Goal: Task Accomplishment & Management: Use online tool/utility

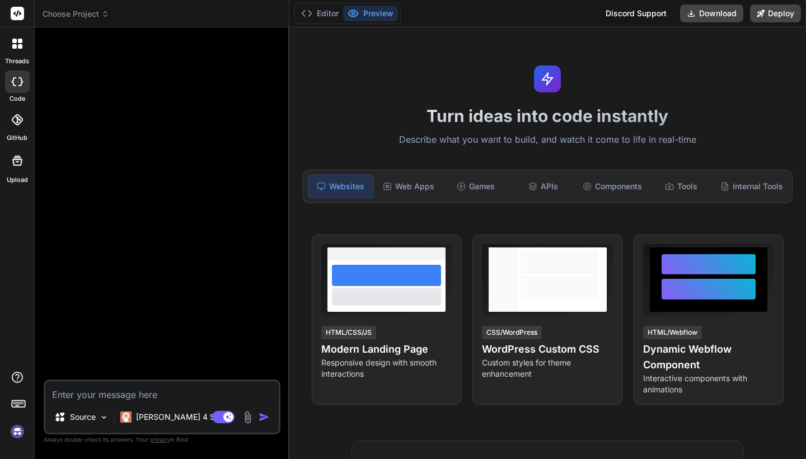
click at [550, 81] on icon at bounding box center [546, 78] width 13 height 13
click at [407, 183] on div "Web Apps" at bounding box center [408, 186] width 65 height 23
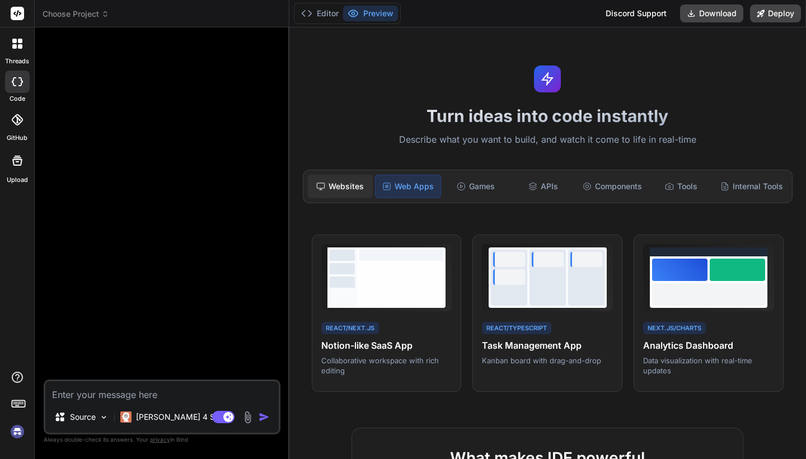
click at [343, 182] on div "Websites" at bounding box center [340, 186] width 65 height 23
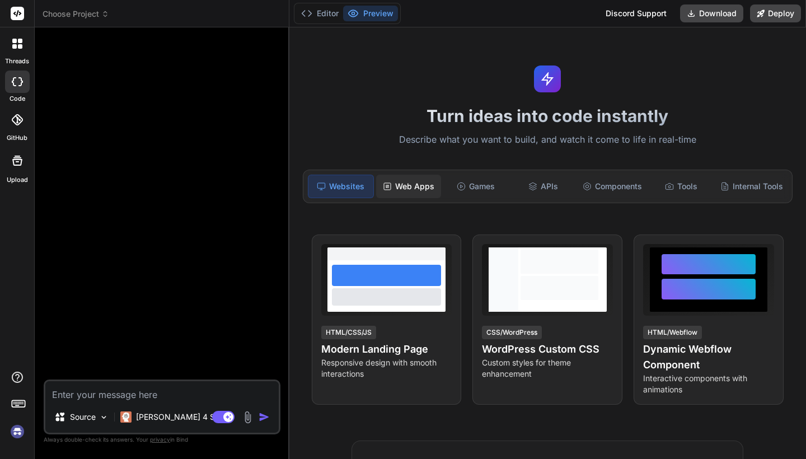
click at [404, 186] on div "Web Apps" at bounding box center [408, 186] width 65 height 23
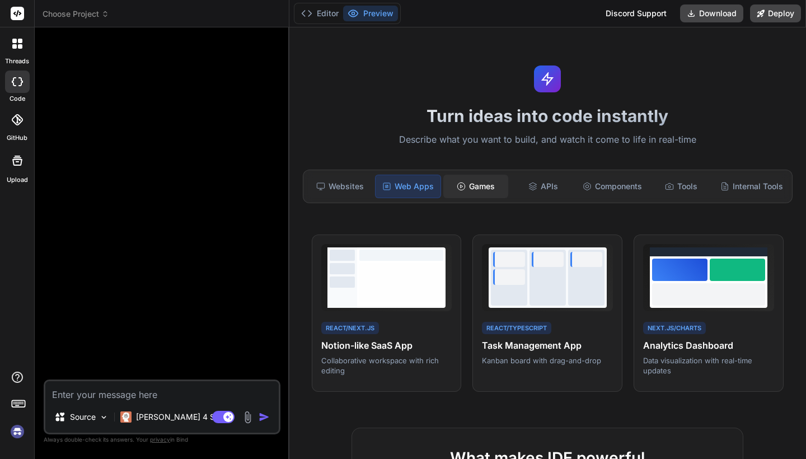
click at [458, 193] on div "Games" at bounding box center [475, 186] width 65 height 23
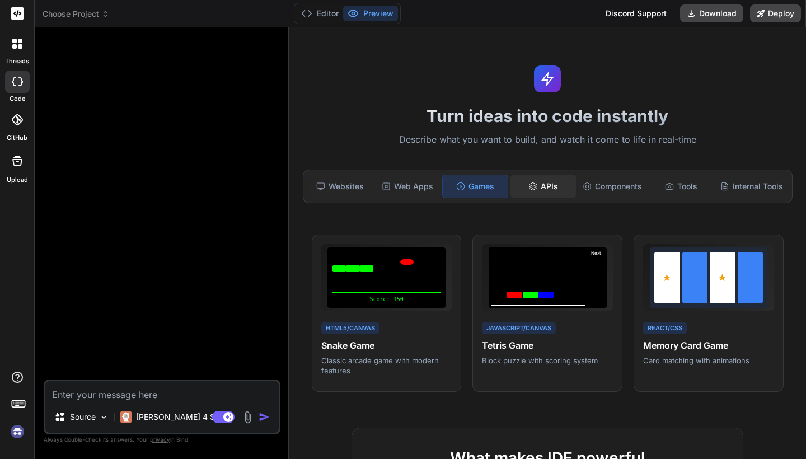
click at [550, 185] on div "APIs" at bounding box center [542, 186] width 65 height 23
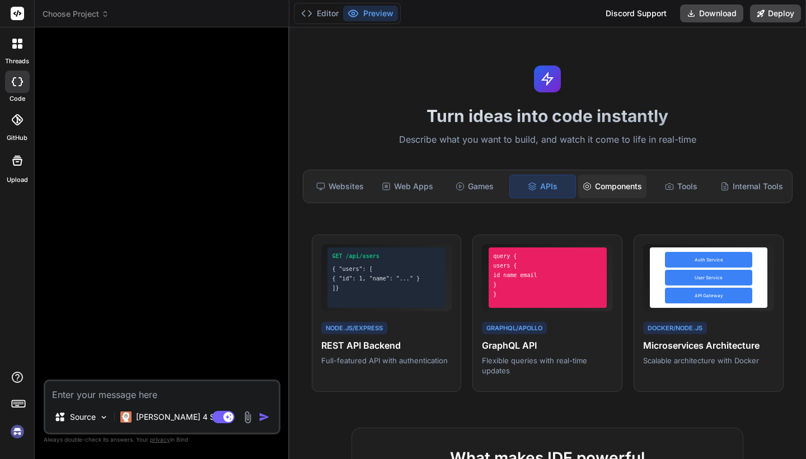
click at [613, 185] on div "Components" at bounding box center [612, 186] width 68 height 23
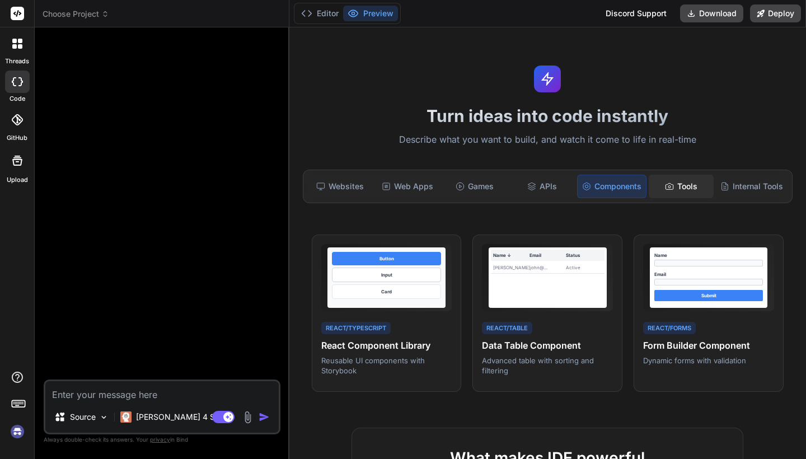
click at [665, 176] on div "Tools" at bounding box center [680, 186] width 65 height 23
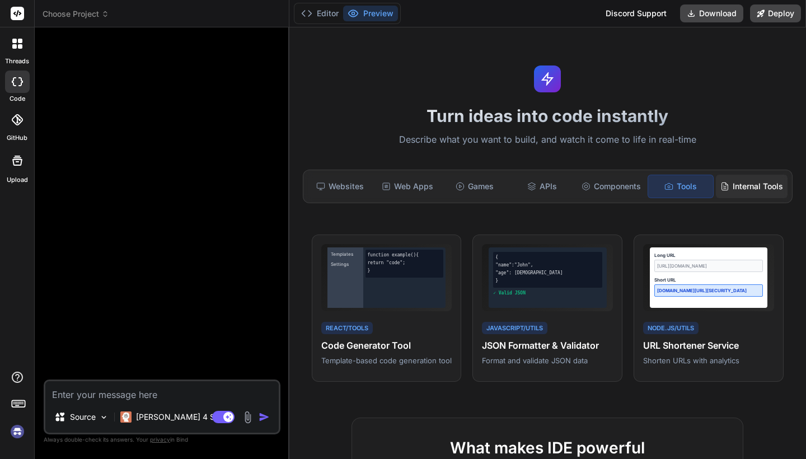
click at [731, 176] on div "Internal Tools" at bounding box center [751, 186] width 72 height 23
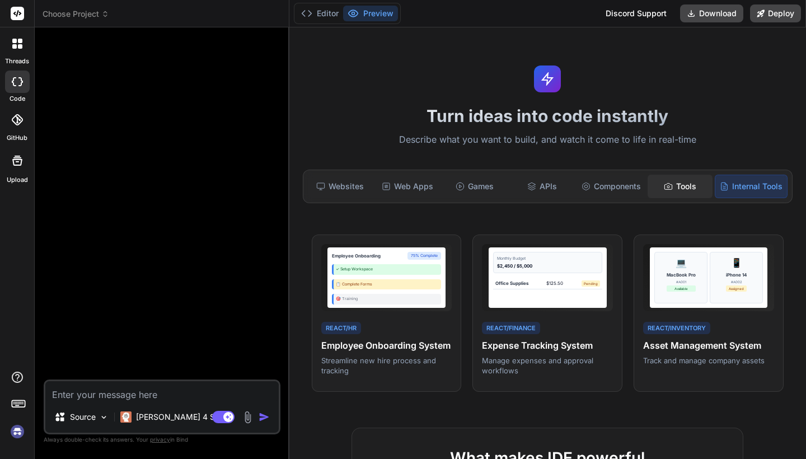
click at [691, 182] on div "Tools" at bounding box center [679, 186] width 65 height 23
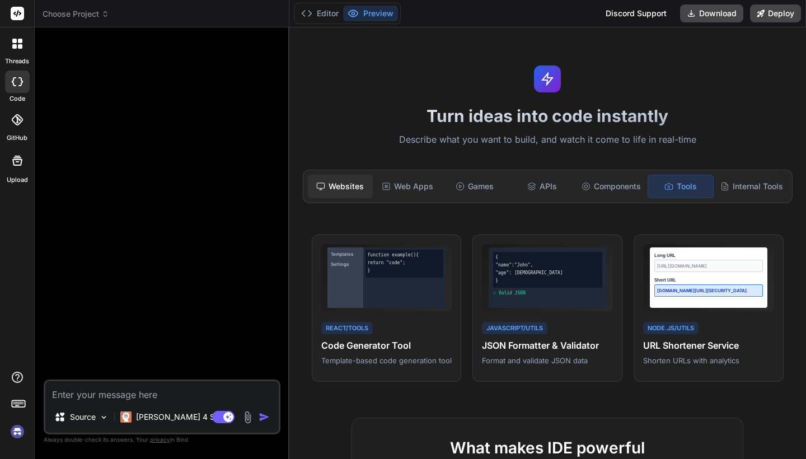
click at [351, 193] on div "Websites" at bounding box center [340, 186] width 65 height 23
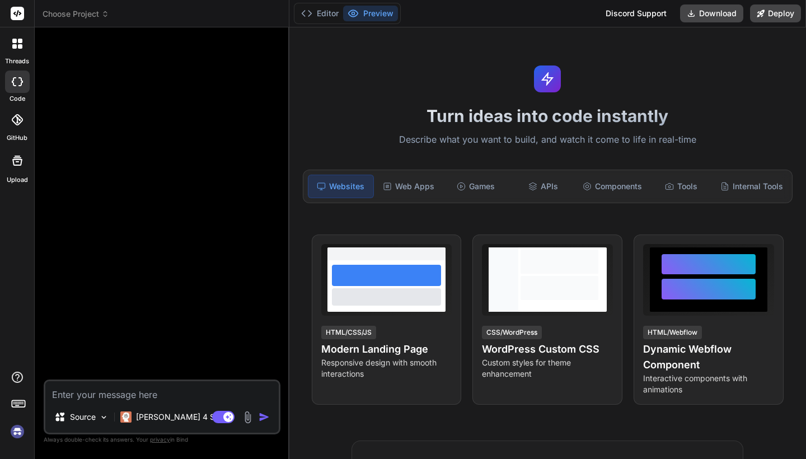
click at [151, 396] on textarea at bounding box center [161, 391] width 233 height 20
type textarea "x"
click at [74, 14] on span "Choose Project" at bounding box center [76, 13] width 67 height 11
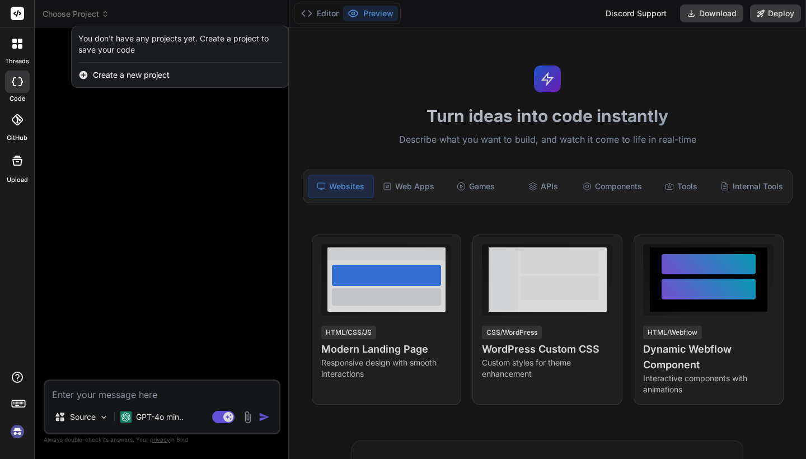
click at [169, 66] on div "Create a new project" at bounding box center [180, 75] width 217 height 25
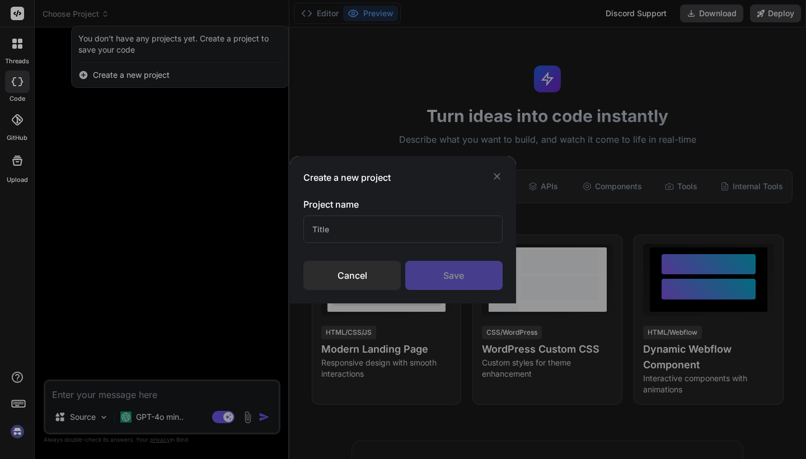
click at [369, 242] on input "text" at bounding box center [402, 228] width 199 height 27
type textarea "x"
type input "LOOP AI"
click at [445, 266] on div "Save" at bounding box center [453, 275] width 97 height 29
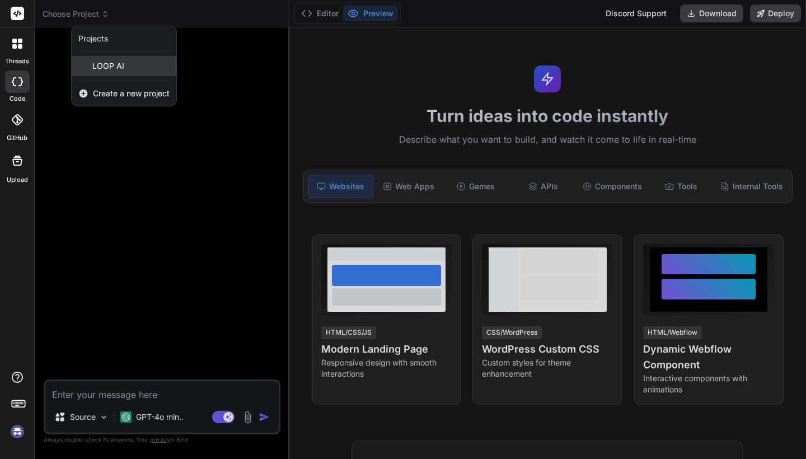
click at [112, 67] on span "LOOP AI" at bounding box center [108, 65] width 32 height 11
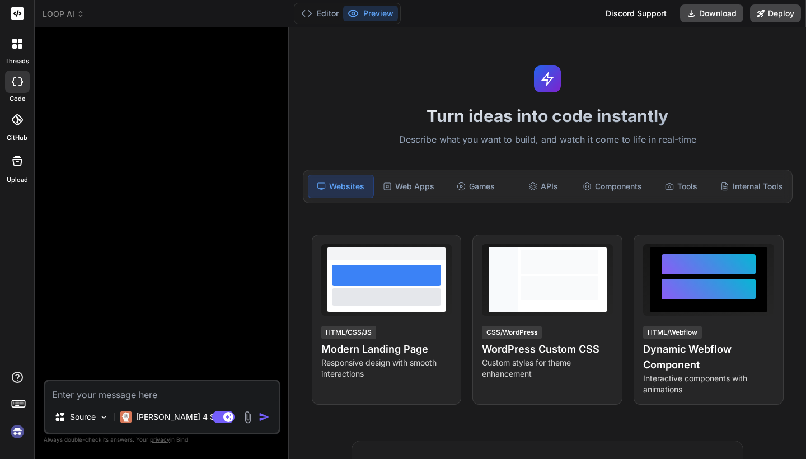
click at [179, 395] on textarea at bounding box center [161, 391] width 233 height 20
click at [154, 422] on p "Claude 4 S.." at bounding box center [177, 416] width 83 height 11
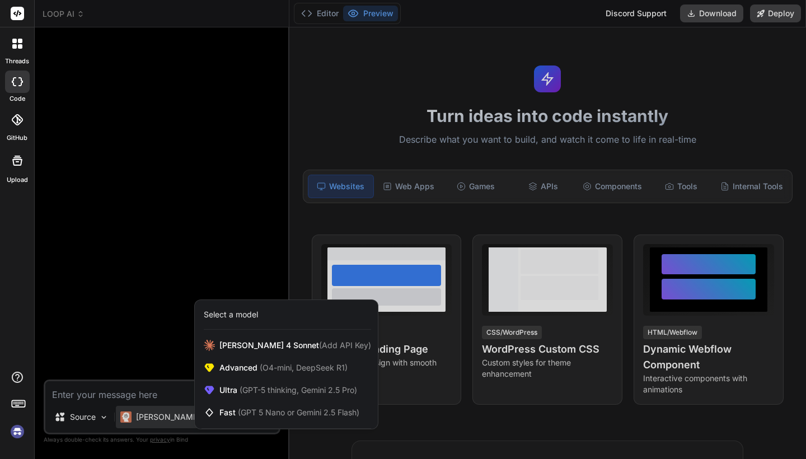
click at [100, 413] on div at bounding box center [403, 229] width 806 height 459
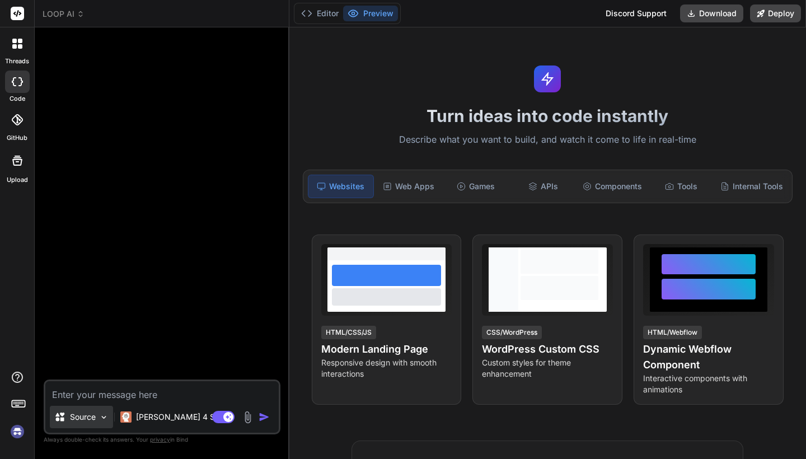
click at [100, 418] on img at bounding box center [104, 417] width 10 height 10
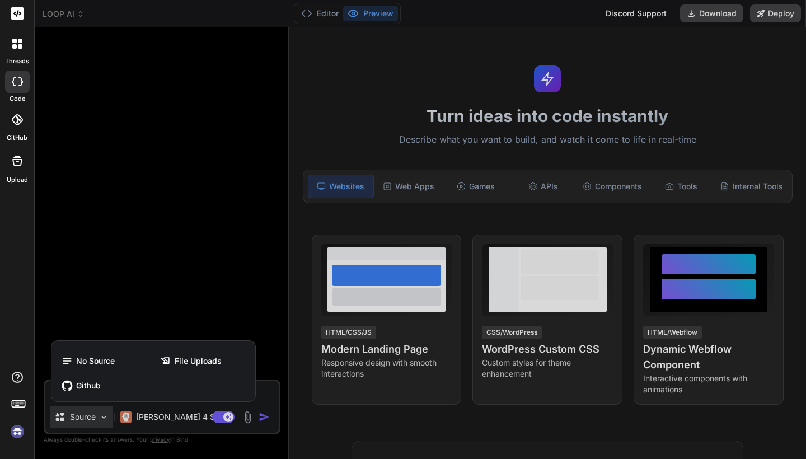
click at [144, 271] on div at bounding box center [403, 229] width 806 height 459
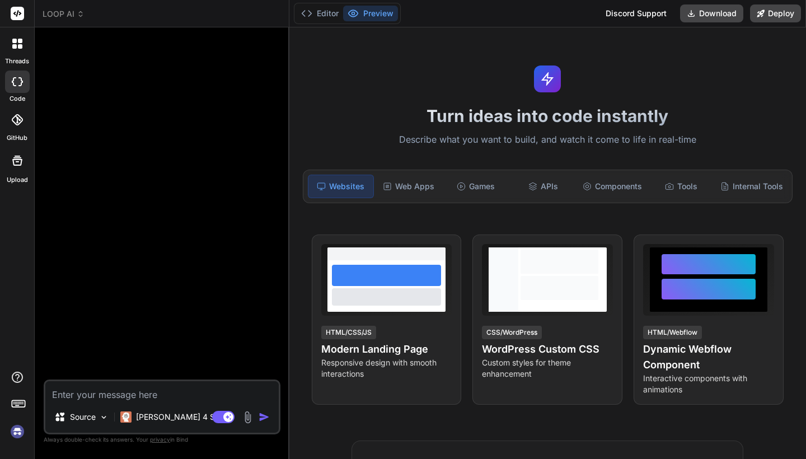
click at [94, 380] on div "Source Claude 4 S.. Agent Mode. When this toggle is activated, AI automatically…" at bounding box center [162, 406] width 237 height 55
click at [93, 399] on textarea at bounding box center [161, 391] width 233 height 20
click at [8, 51] on div at bounding box center [17, 43] width 23 height 23
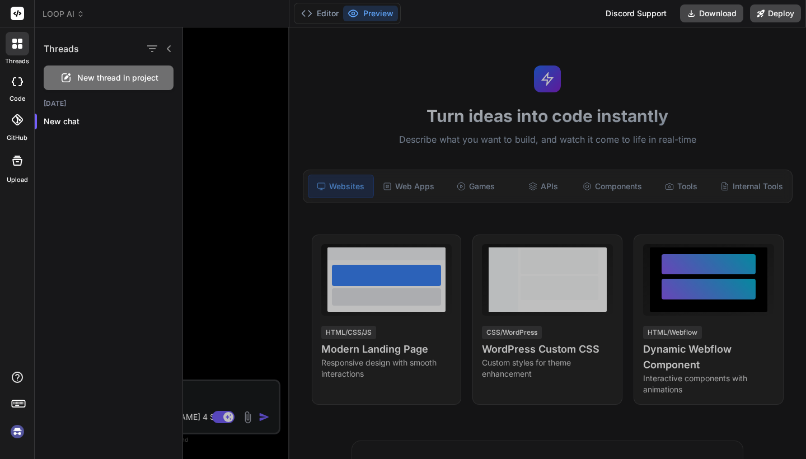
click at [15, 77] on icon at bounding box center [14, 81] width 4 height 9
type textarea "x"
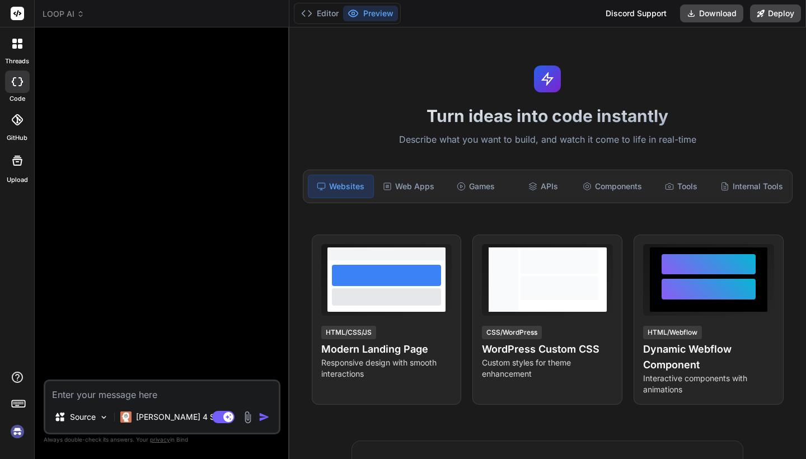
click at [99, 393] on textarea at bounding box center [161, 391] width 233 height 20
paste textarea "build me a no code ai app builder like loveable, bolt ,glide and rocket make fr…"
type textarea "build me a no code ai app builder like loveable, bolt ,glide and rocket make fr…"
type textarea "x"
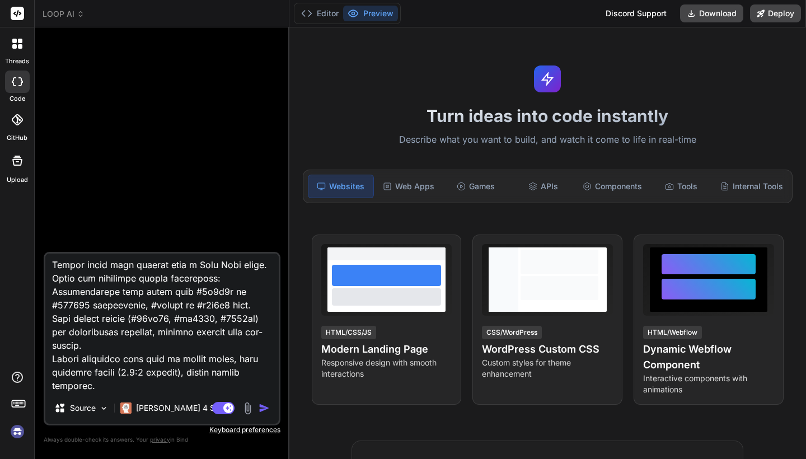
type textarea "build me a no code ai app builder like loveable, bolt ,glide and rocket make fr…"
click at [258, 407] on img "button" at bounding box center [263, 407] width 11 height 11
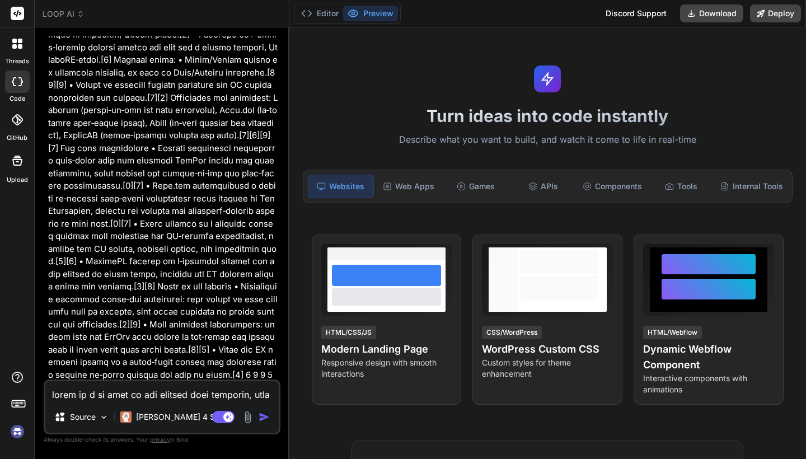
scroll to position [1573, 0]
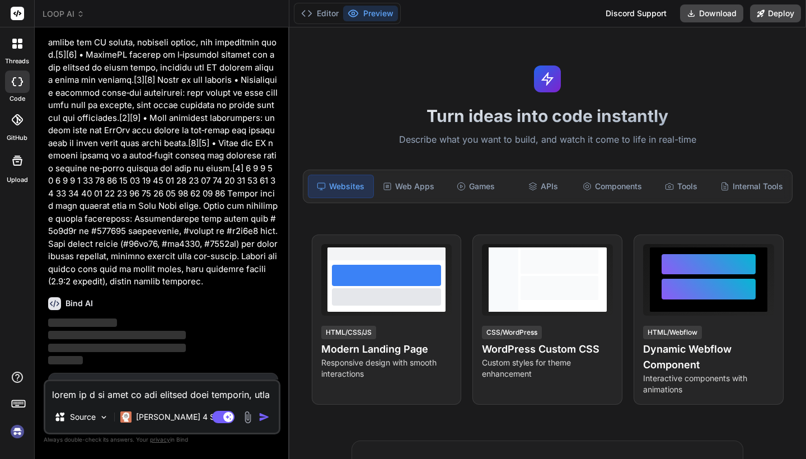
click at [189, 373] on div "Create a Free Account to generate the response View all Features Sign Up" at bounding box center [163, 400] width 230 height 55
click at [236, 390] on span "Sign Up" at bounding box center [245, 395] width 30 height 11
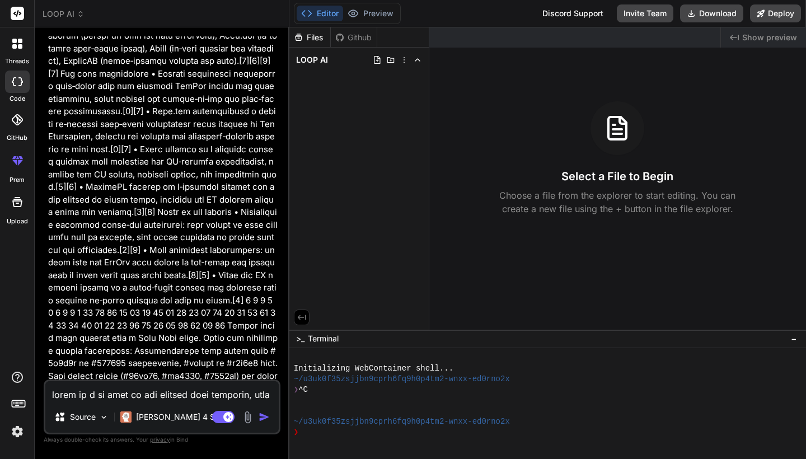
scroll to position [1507, 0]
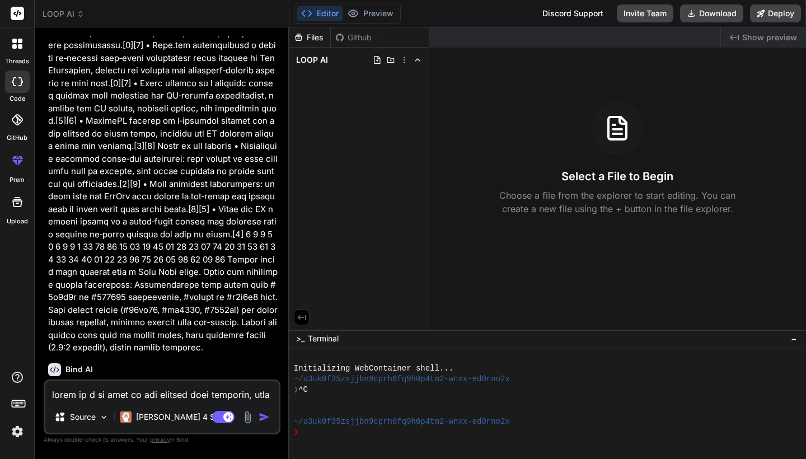
drag, startPoint x: 227, startPoint y: 289, endPoint x: 210, endPoint y: 424, distance: 136.4
click at [206, 458] on div "Bind AI Web Search Created with Pixso. Code Generator You Bind AI ‌ ‌ ‌ ‌ Sourc…" at bounding box center [162, 242] width 255 height 431
click at [193, 408] on p "‌" at bounding box center [163, 414] width 230 height 13
drag, startPoint x: 206, startPoint y: 306, endPoint x: 284, endPoint y: 281, distance: 82.3
click at [271, 296] on div "You Bind AI ‌ ‌ ‌ ‌" at bounding box center [163, 207] width 234 height 343
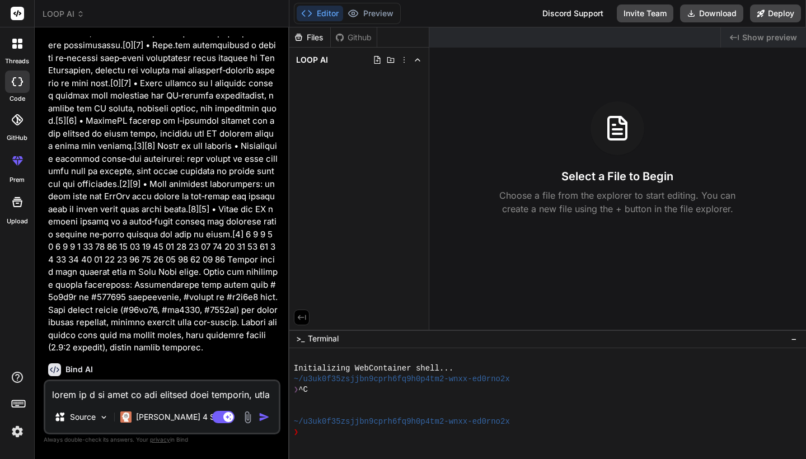
scroll to position [1497, 0]
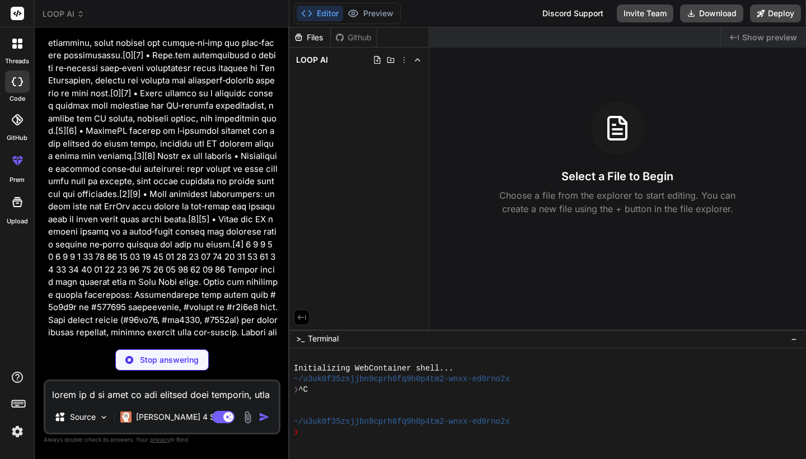
click at [284, 281] on div "Bind AI Web Search Created with Pixso. Code Generator You Bind AI I'll build Lo…" at bounding box center [162, 242] width 255 height 431
click at [537, 199] on p "Choose a file from the explorer to start editing. You can create a new file usi…" at bounding box center [617, 202] width 251 height 27
click at [353, 57] on div "LOOP AI" at bounding box center [359, 60] width 130 height 16
type textarea "x"
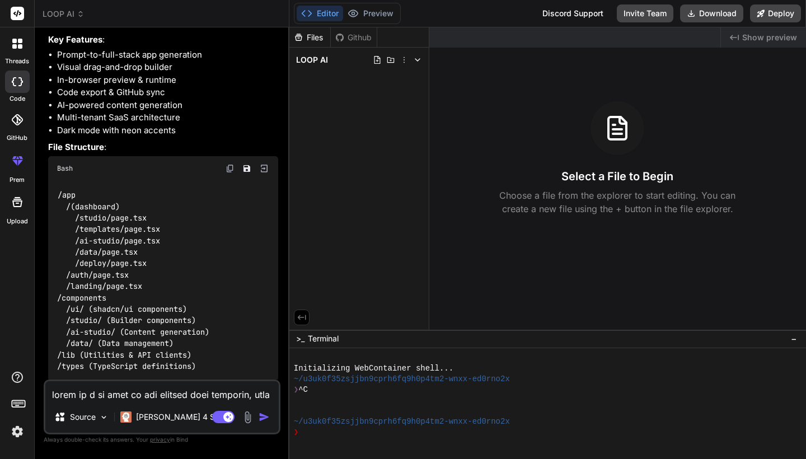
scroll to position [2051, 0]
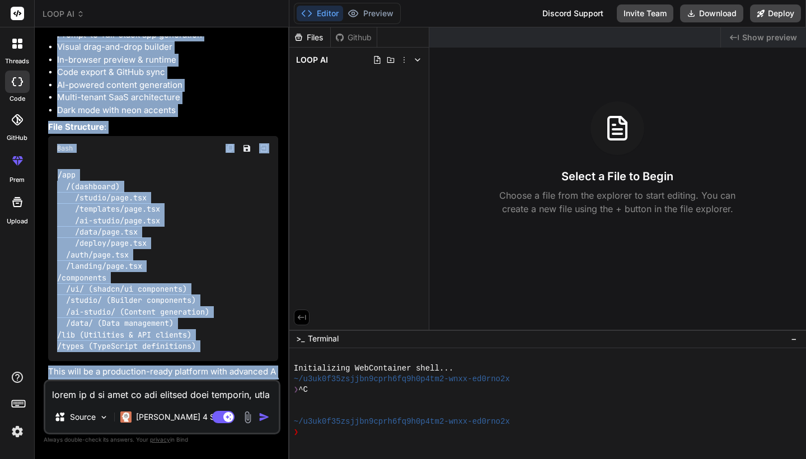
drag, startPoint x: 195, startPoint y: 321, endPoint x: 180, endPoint y: 296, distance: 28.4
click at [180, 296] on div "Bind AI I'll build Loop.ai, a comprehensive no-code AI app builder that rivals …" at bounding box center [163, 112] width 230 height 605
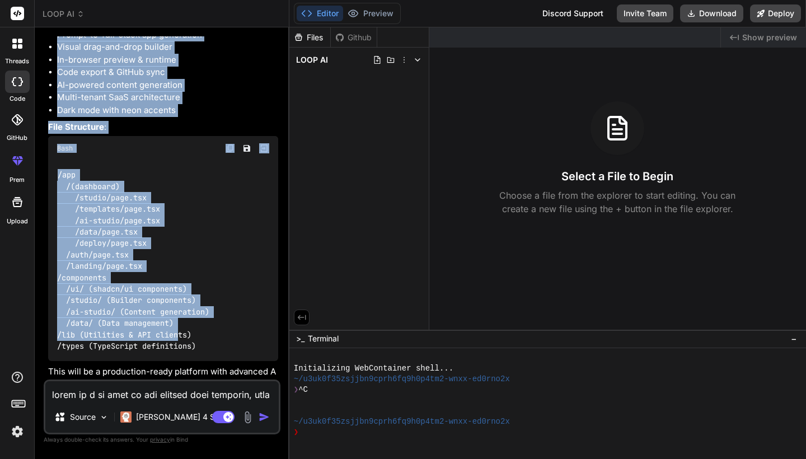
click at [189, 278] on code "/app /(dashboard) /studio/page.tsx /templates/page.tsx /ai-studio/page.tsx /dat…" at bounding box center [133, 260] width 152 height 183
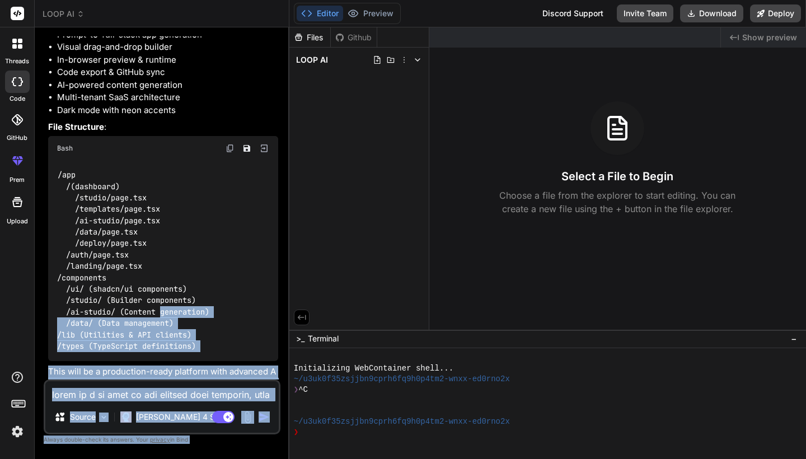
drag, startPoint x: 189, startPoint y: 278, endPoint x: 194, endPoint y: 458, distance: 180.2
click at [194, 458] on div "Bind AI Web Search Created with Pixso. Code Generator You Bind AI I'll build Lo…" at bounding box center [162, 242] width 255 height 431
click at [204, 365] on p "This will be a production-ready platform with advanced AI capabilities, visual …" at bounding box center [163, 390] width 230 height 50
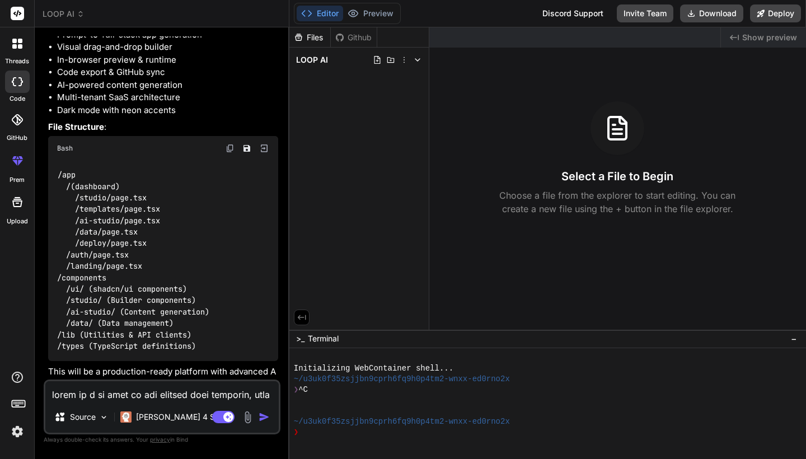
click at [213, 393] on textarea at bounding box center [161, 391] width 233 height 20
type textarea "y"
type textarea "x"
type textarea "ye"
type textarea "x"
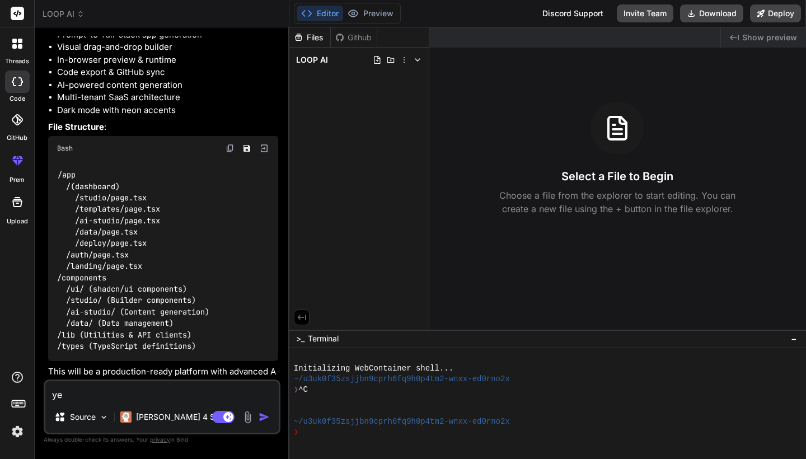
type textarea "yes"
type textarea "x"
type textarea "yes"
type textarea "x"
type textarea "yes"
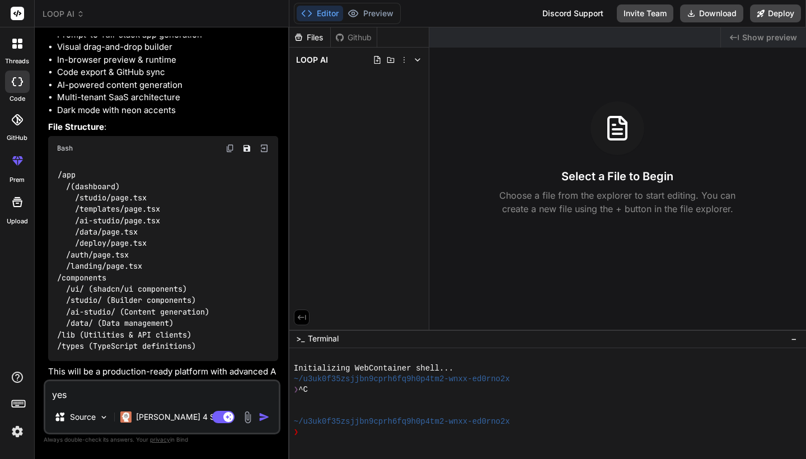
click at [260, 419] on img "button" at bounding box center [263, 416] width 11 height 11
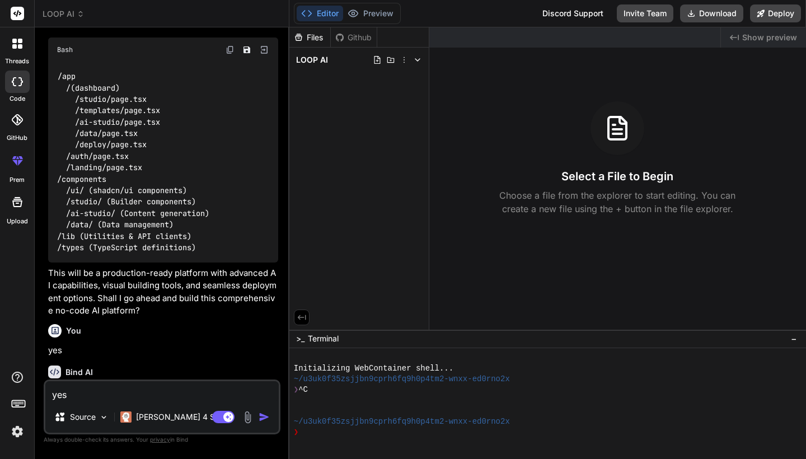
scroll to position [2165, 0]
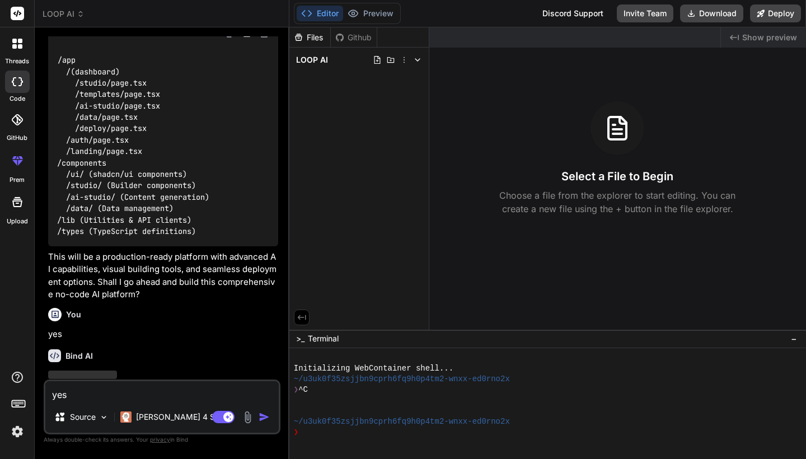
click at [779, 34] on span "Show preview" at bounding box center [769, 37] width 55 height 11
click at [13, 169] on div at bounding box center [17, 160] width 27 height 27
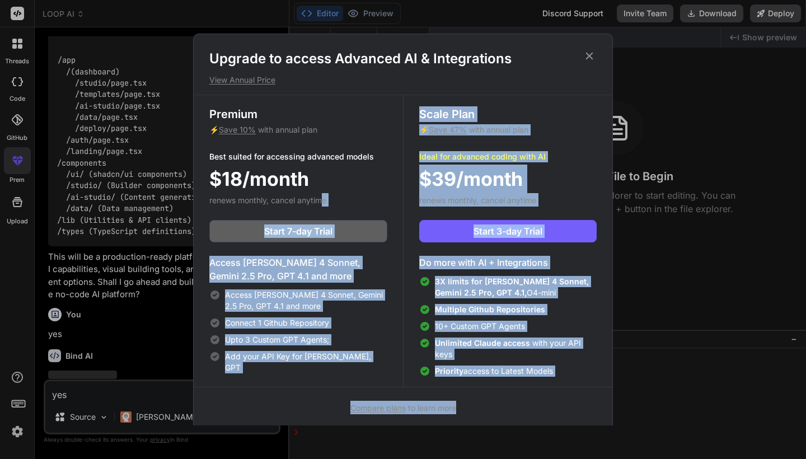
drag, startPoint x: 326, startPoint y: 203, endPoint x: 355, endPoint y: 384, distance: 183.0
click at [341, 411] on div "Upgrade to access Advanced AI & Integrations View Annual Price Premium ⚡ Save 1…" at bounding box center [403, 232] width 418 height 364
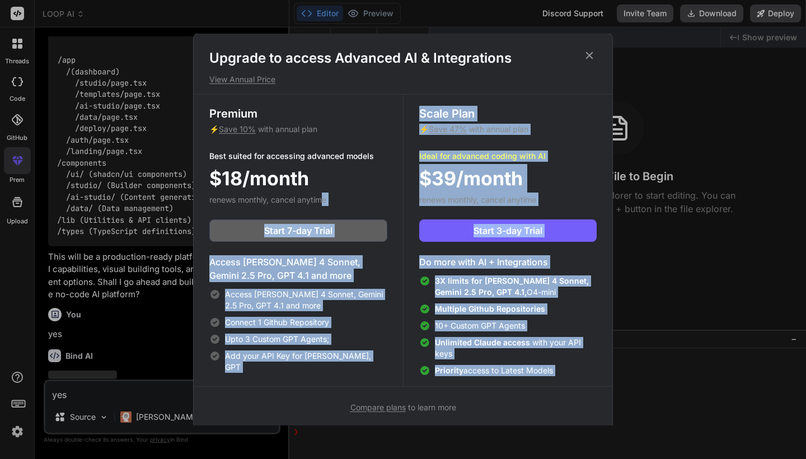
click at [352, 315] on div "Access Claude 4 Sonnet, Gemini 2.5 Pro, GPT 4.1 and more Connect 1 Github Repos…" at bounding box center [298, 331] width 178 height 84
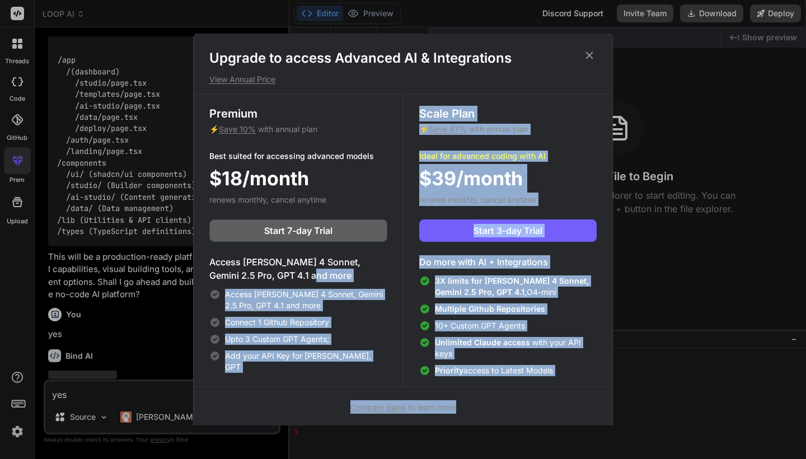
scroll to position [5, 0]
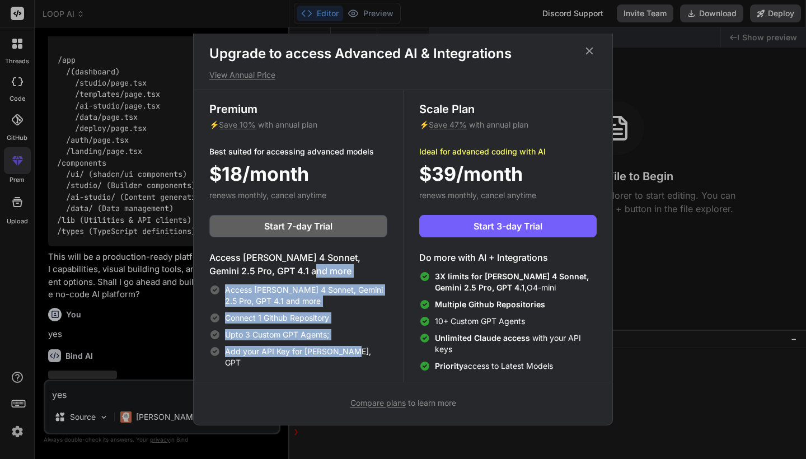
drag, startPoint x: 362, startPoint y: 280, endPoint x: 360, endPoint y: 321, distance: 41.5
click at [360, 354] on div "Access Claude 4 Sonnet, Gemini 2.5 Pro, GPT 4.1 and more Access Claude 4 Sonnet…" at bounding box center [298, 309] width 178 height 117
click at [360, 318] on div "Connect 1 Github Repository" at bounding box center [298, 317] width 178 height 11
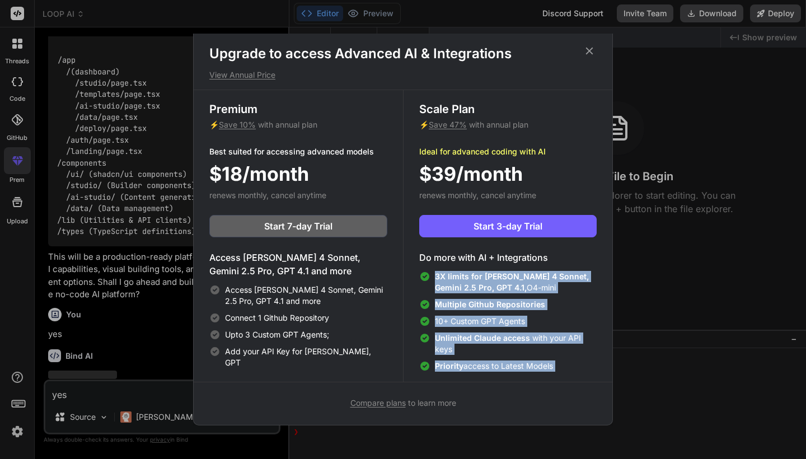
drag, startPoint x: 568, startPoint y: 269, endPoint x: 541, endPoint y: 356, distance: 91.7
click at [541, 385] on div "Upgrade to access Advanced AI & Integrations View Annual Price Premium ⚡ Save 1…" at bounding box center [403, 227] width 418 height 364
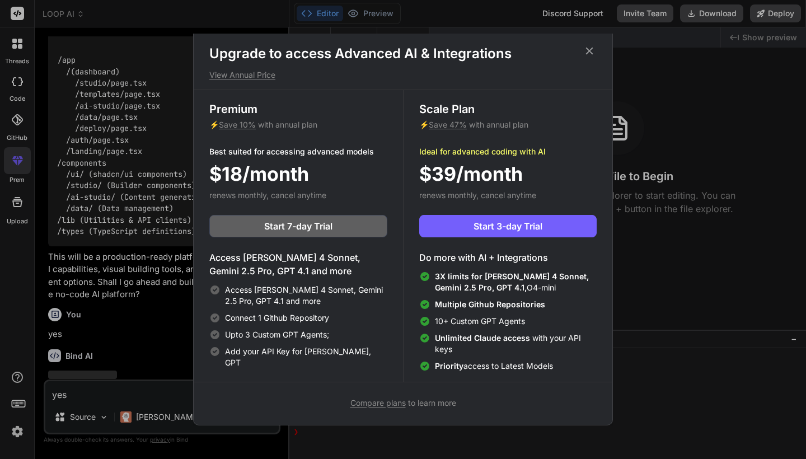
click at [535, 340] on span "Unlimited Claude access with your API keys" at bounding box center [516, 343] width 162 height 22
click at [595, 51] on h1 "Upgrade to access Advanced AI & Integrations" at bounding box center [402, 54] width 387 height 18
click at [588, 52] on icon at bounding box center [589, 51] width 7 height 7
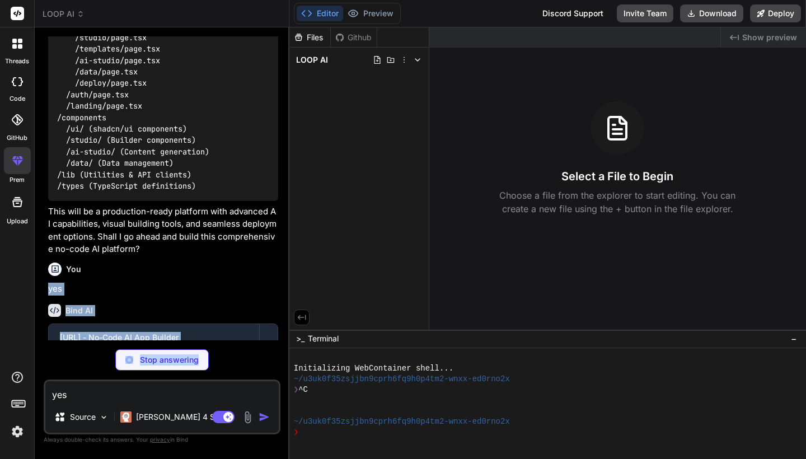
scroll to position [2227, 0]
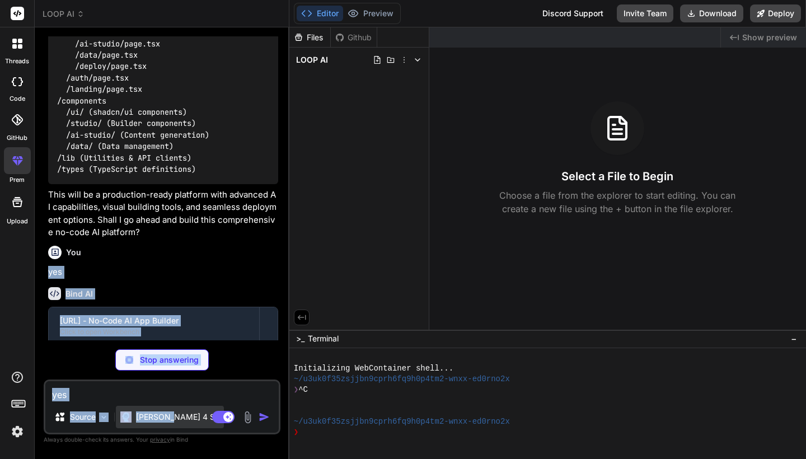
drag, startPoint x: 109, startPoint y: 282, endPoint x: 175, endPoint y: 409, distance: 143.4
click at [172, 411] on div "You Bind AI I'll build Loop.ai, a comprehensive no-code AI app builder that riv…" at bounding box center [162, 247] width 237 height 422
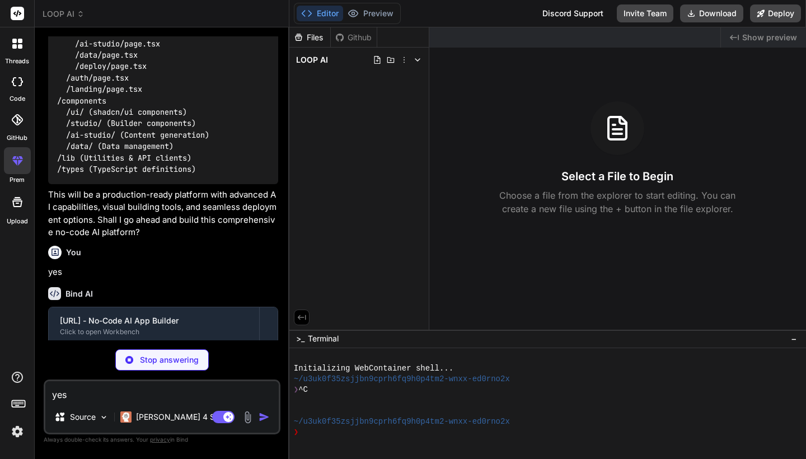
click at [211, 246] on div "You" at bounding box center [163, 252] width 230 height 13
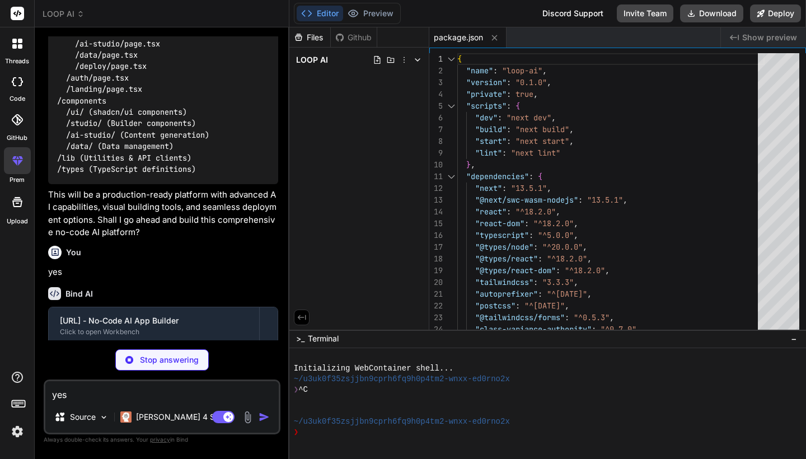
type textarea "x"
type textarea "fs: false, net: false, tls: false, }; return config; }, } module.exports = next…"
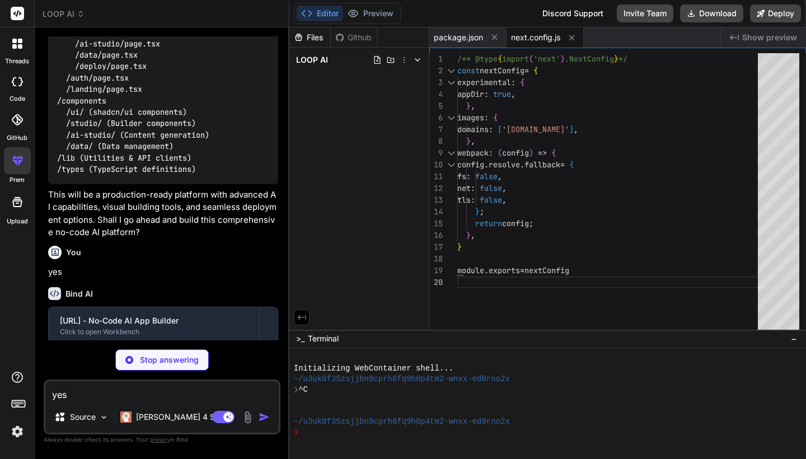
type textarea "x"
type textarea "}, }, plugins: [require("@tailwindcss/forms")], }"
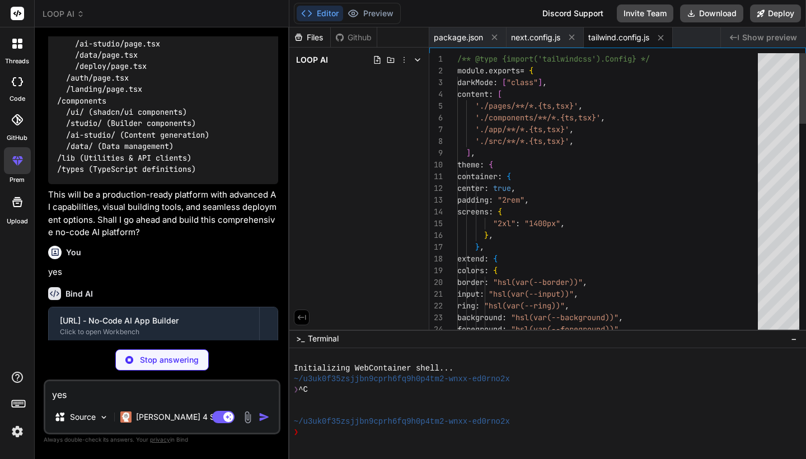
type textarea "x"
type textarea "module.exports = { plugins: { tailwindcss: {}, autoprefixer: {}, }, }"
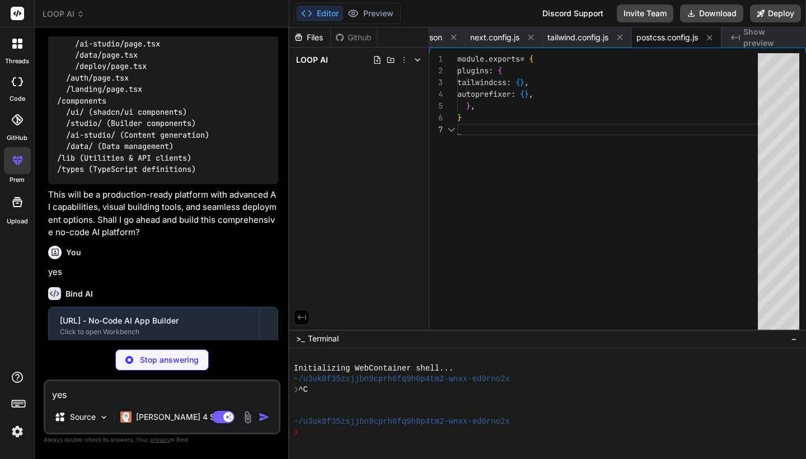
scroll to position [70, 0]
type textarea "x"
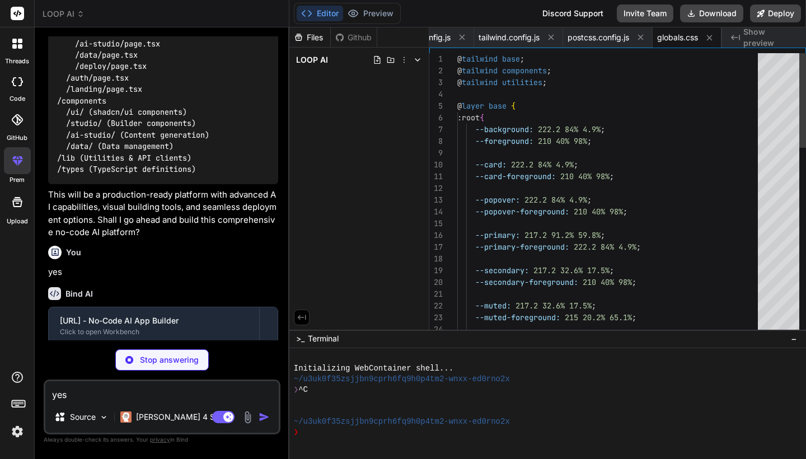
type textarea "x"
type textarea "}"
type textarea "x"
type textarea "</body> </html> ) }"
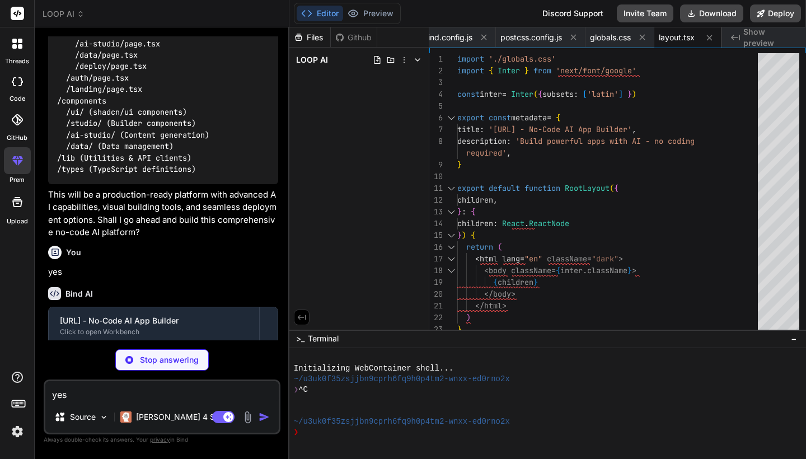
scroll to position [2328, 0]
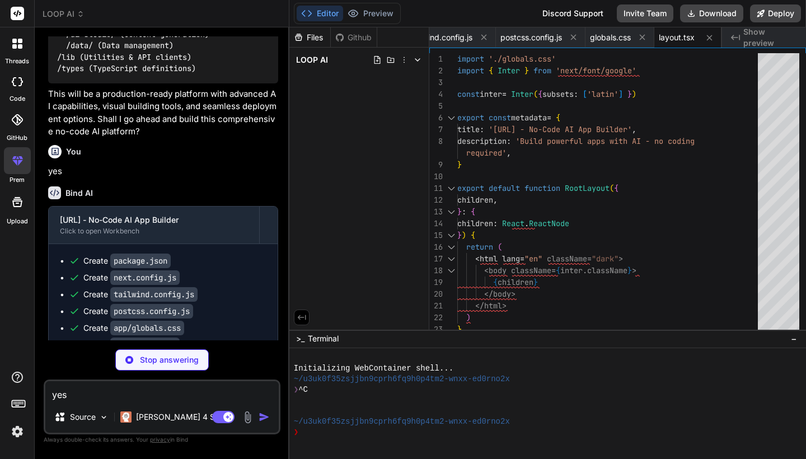
drag, startPoint x: 243, startPoint y: 206, endPoint x: 216, endPoint y: 368, distance: 163.8
click at [209, 398] on div "You Bind AI I'll build Loop.ai, a comprehensive no-code AI app builder that riv…" at bounding box center [162, 247] width 237 height 422
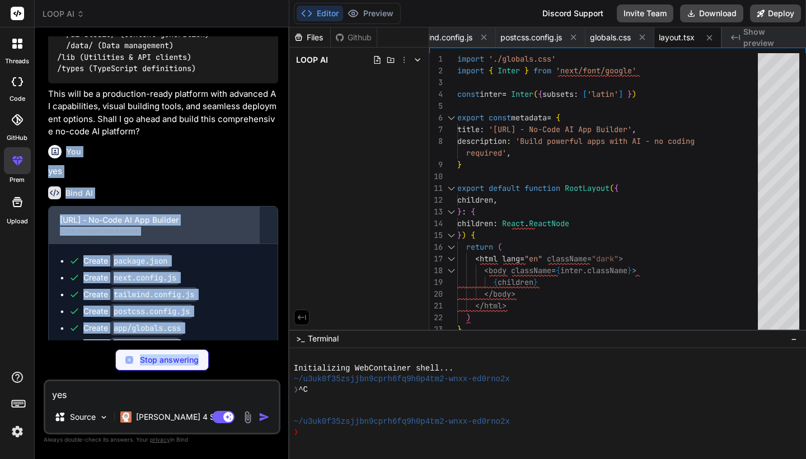
click at [228, 227] on div "Click to open Workbench" at bounding box center [154, 231] width 188 height 9
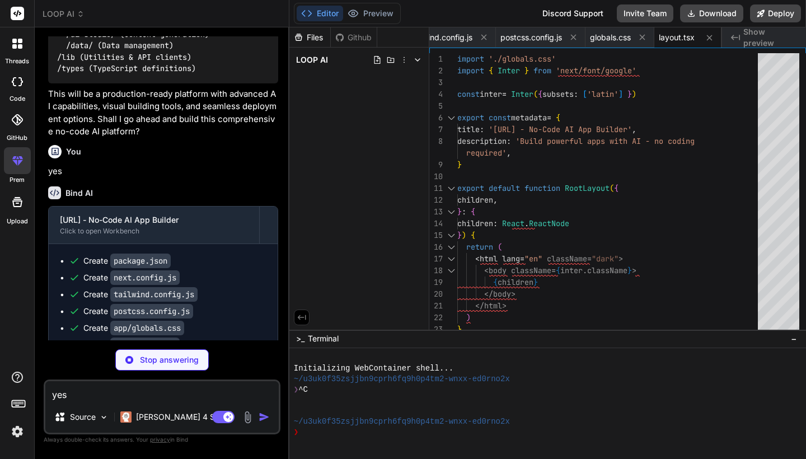
click at [227, 186] on div "Bind AI" at bounding box center [163, 192] width 230 height 13
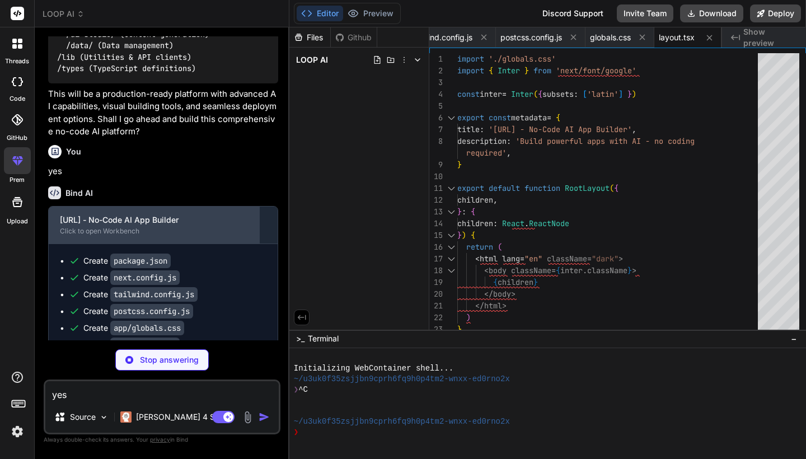
type textarea "x"
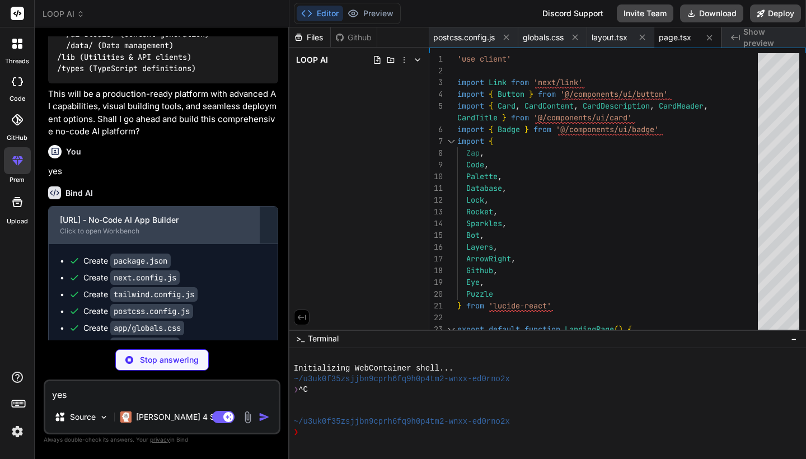
type textarea "x"
type textarea ") } ) Button.displayName = "Button" export { Button, buttonVariants }"
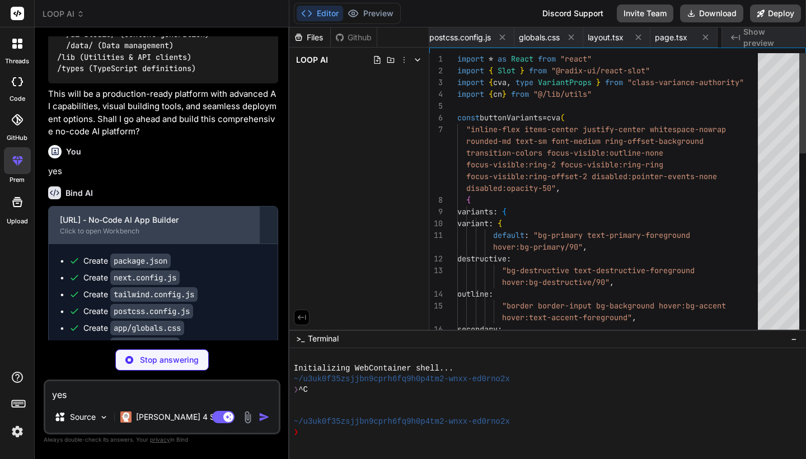
scroll to position [0, 315]
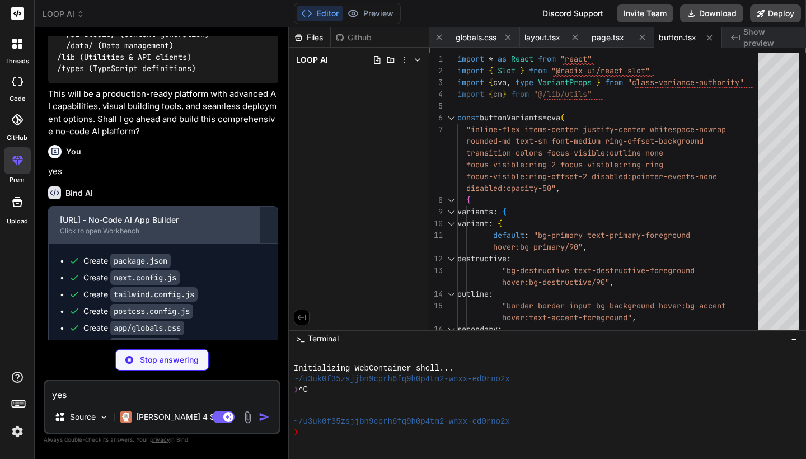
type textarea "x"
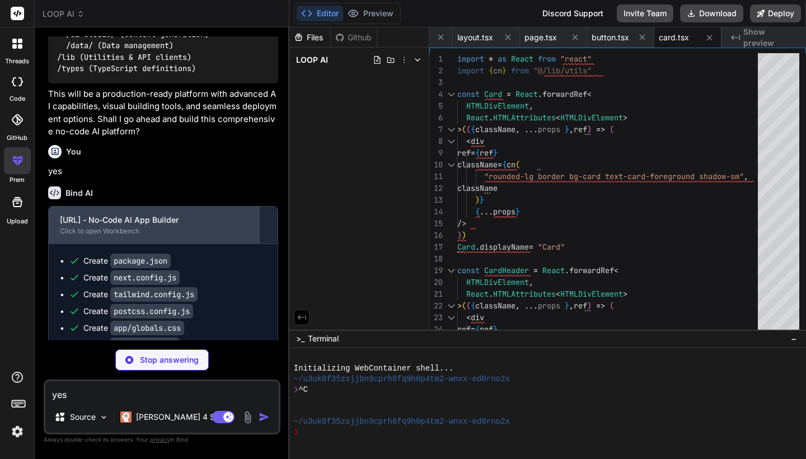
type textarea "x"
type textarea "export { Badge, badgeVariants }"
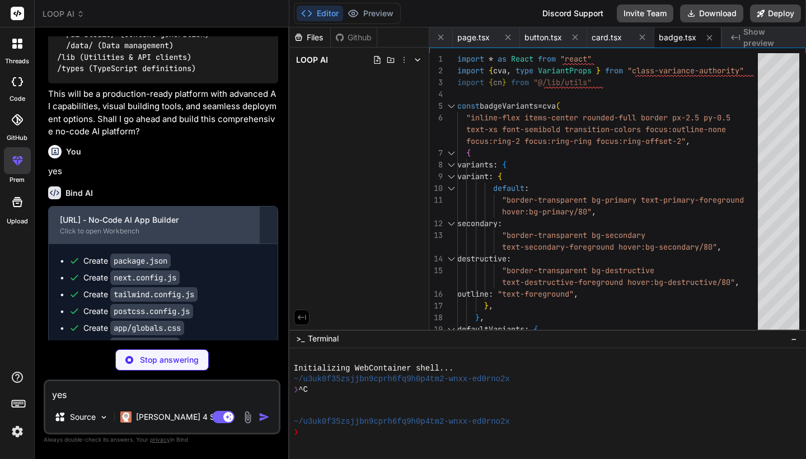
type textarea "x"
type textarea "import { type ClassValue, clsx } from "clsx" import { twMerge } from "tailwind-…"
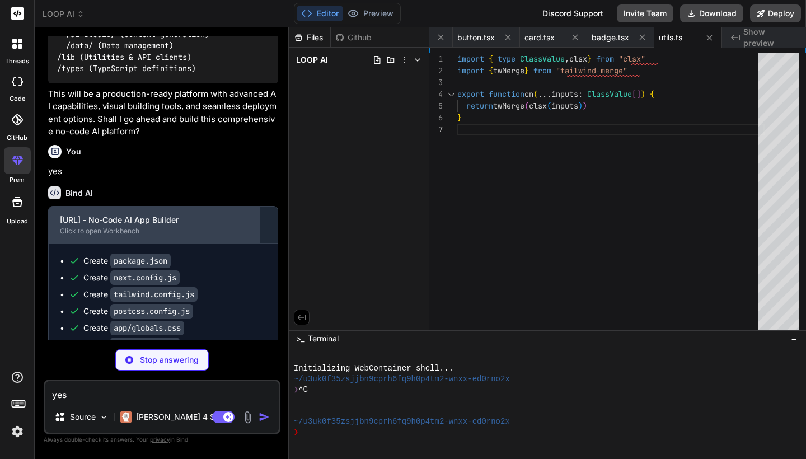
type textarea "x"
type textarea "{/* Page content */} <main className="p-6"> {children} </main> </div> </div> ) }"
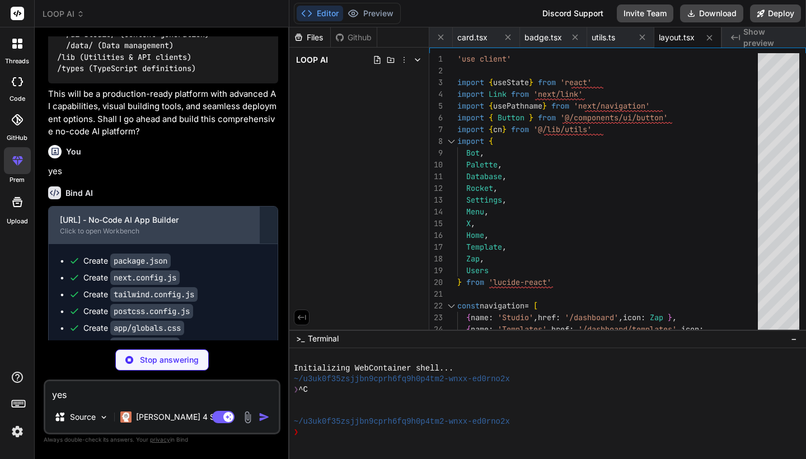
type textarea "x"
type textarea "}"
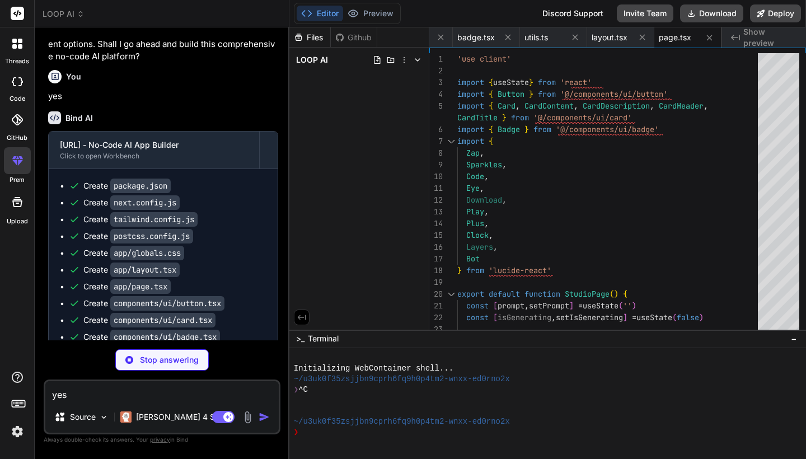
scroll to position [2446, 0]
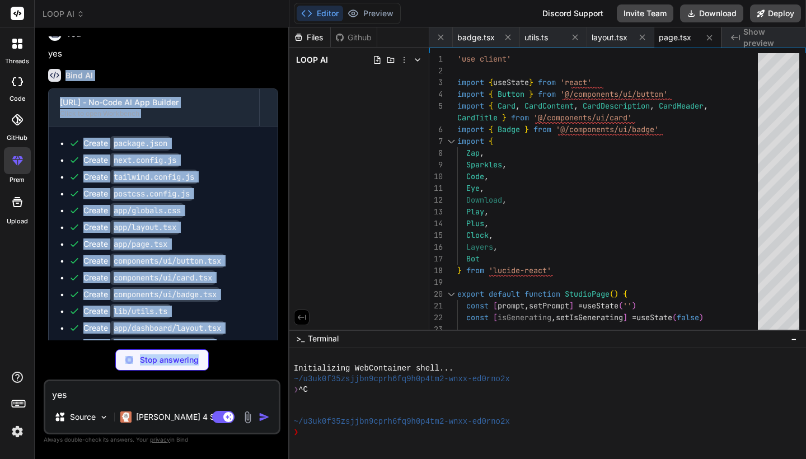
drag, startPoint x: 218, startPoint y: 144, endPoint x: 227, endPoint y: 350, distance: 206.0
click at [227, 350] on div "You Bind AI I'll build Loop.ai, a comprehensive no-code AI app builder that riv…" at bounding box center [162, 247] width 237 height 422
click at [275, 308] on div "Create package.json Create next.config.js Create tailwind.config.js Create post…" at bounding box center [163, 252] width 229 height 252
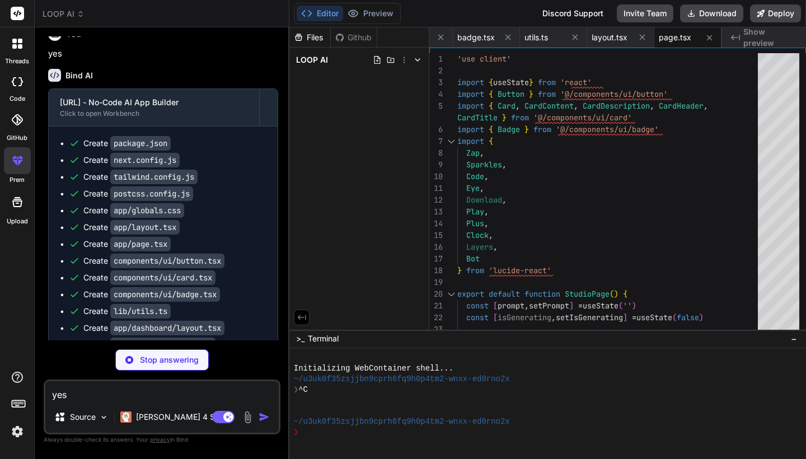
type textarea "x"
type textarea "</Button> </div> )} </div> ) }"
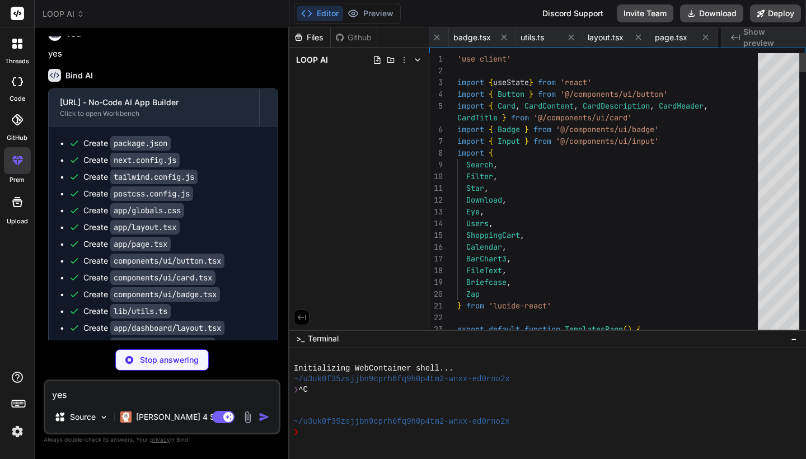
scroll to position [0, 718]
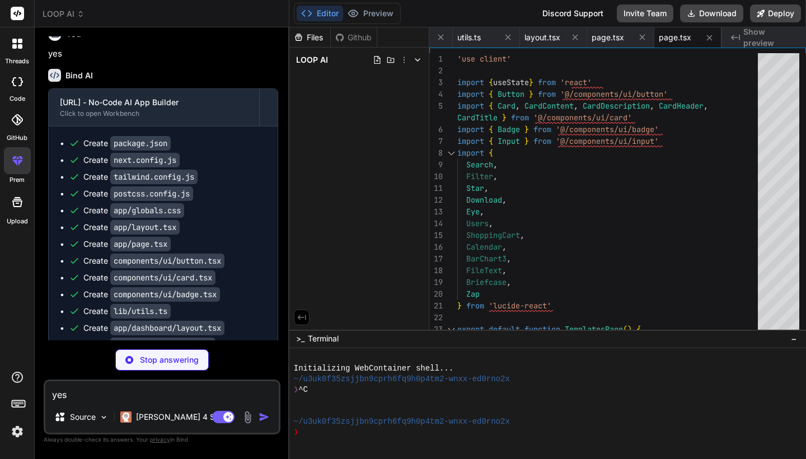
type textarea "x"
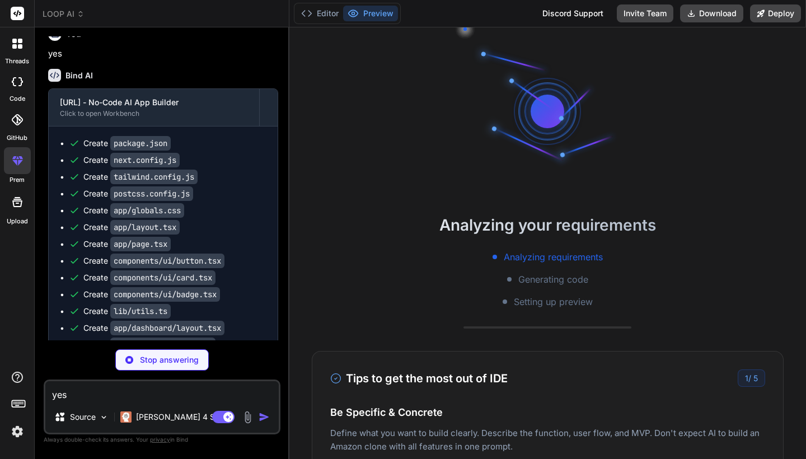
scroll to position [43, 0]
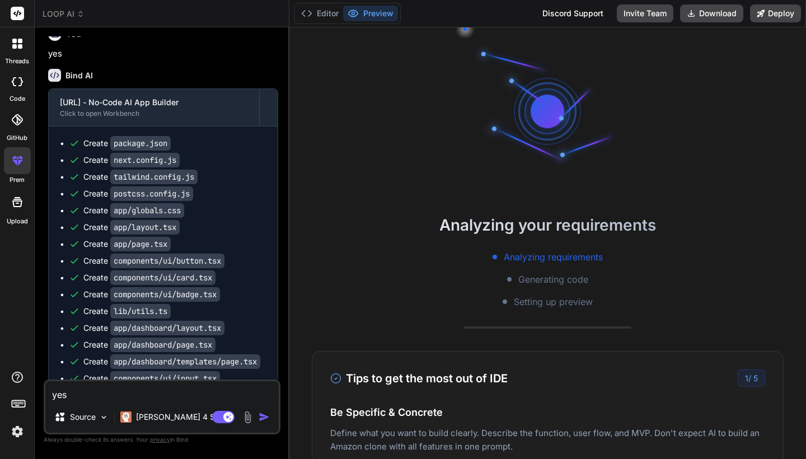
type textarea "x"
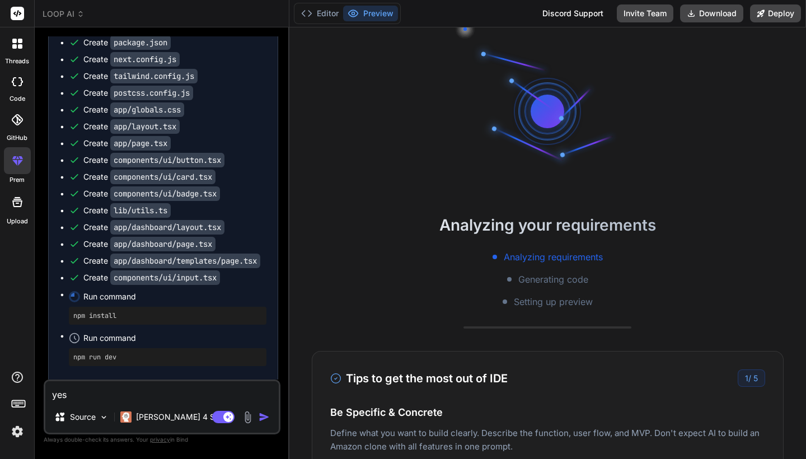
drag, startPoint x: 249, startPoint y: 350, endPoint x: 244, endPoint y: 402, distance: 52.8
click at [246, 427] on div "You Bind AI I'll build Loop.ai, a comprehensive no-code AI app builder that riv…" at bounding box center [162, 247] width 237 height 422
click at [230, 330] on li "Run command npm run dev" at bounding box center [167, 348] width 197 height 36
click at [63, 395] on icon at bounding box center [62, 397] width 4 height 4
drag, startPoint x: 192, startPoint y: 300, endPoint x: 199, endPoint y: 458, distance: 158.4
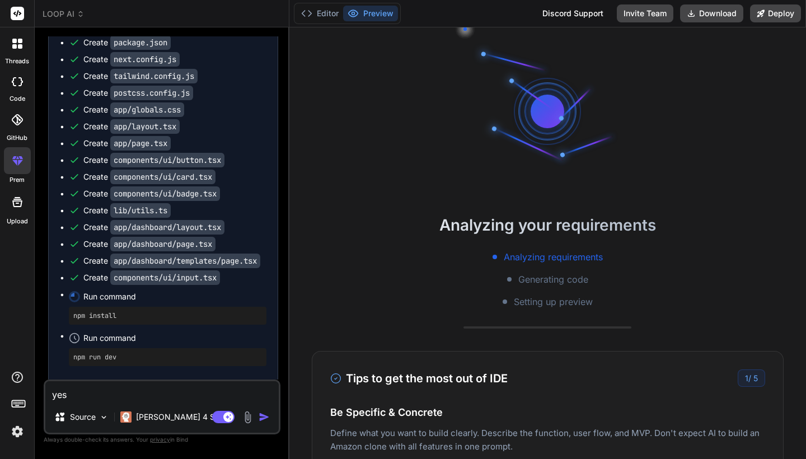
click at [199, 458] on div "Bind AI Web Search Created with Pixso. Code Generator You Bind AI I'll build Lo…" at bounding box center [162, 242] width 255 height 431
click at [196, 386] on span "This message appears to be truncated. The response may be incomplete." at bounding box center [169, 397] width 198 height 22
click at [178, 402] on div "yes Source Claude 4 S.. Agent Mode. When this toggle is activated, AI automatic…" at bounding box center [162, 406] width 237 height 55
click at [175, 395] on textarea "yes" at bounding box center [161, 391] width 233 height 20
type textarea "y"
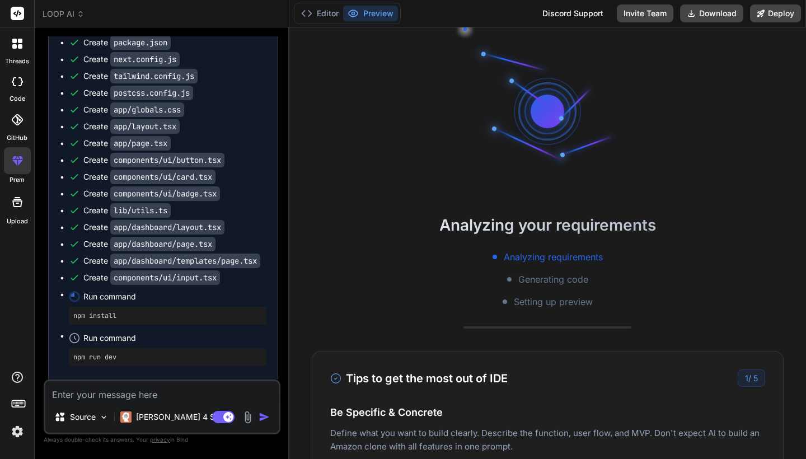
type textarea "x"
type textarea "y8"
type textarea "x"
type textarea "y8p"
type textarea "x"
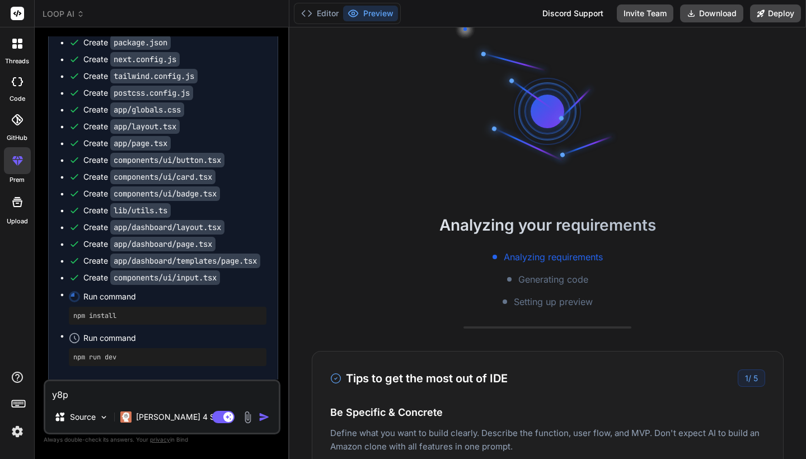
type textarea "y8p"
type textarea "x"
type textarea "y8p"
type textarea "x"
type textarea "y8"
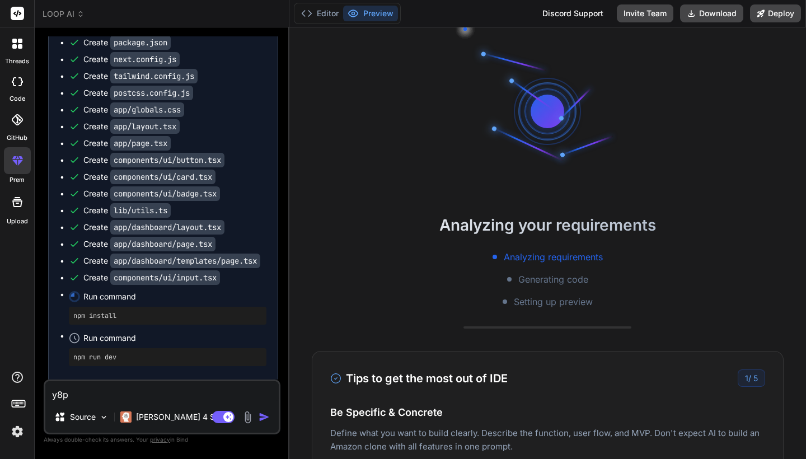
type textarea "x"
type textarea "y"
type textarea "x"
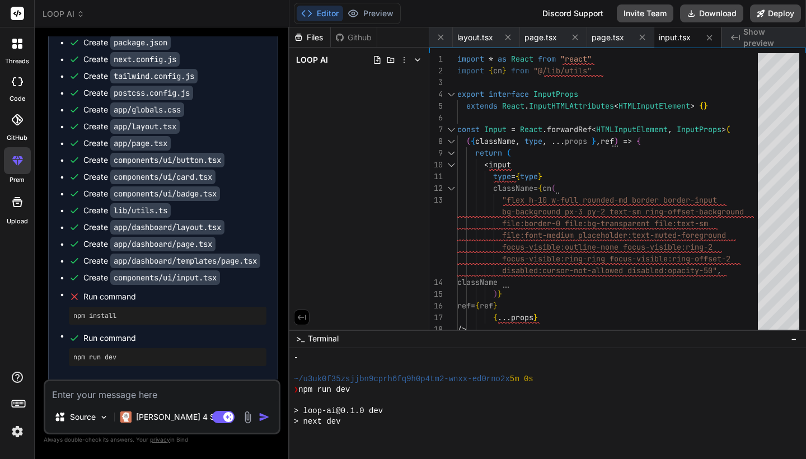
scroll to position [181, 0]
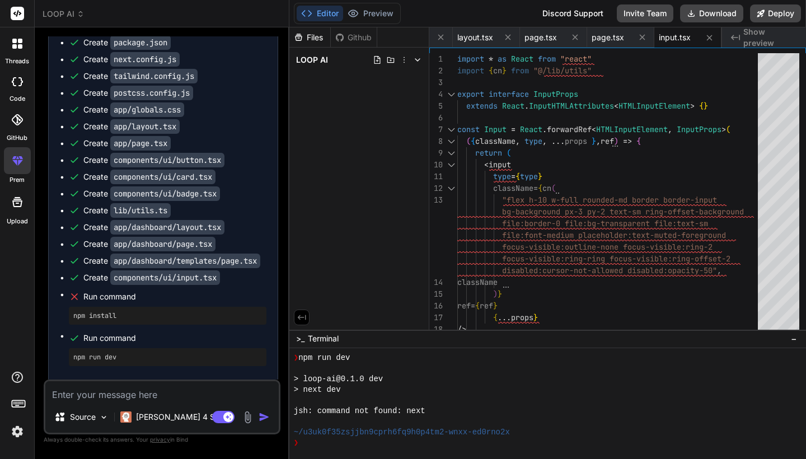
click at [109, 311] on pre "npm install" at bounding box center [167, 315] width 189 height 9
drag, startPoint x: 109, startPoint y: 274, endPoint x: 130, endPoint y: 299, distance: 33.7
click at [130, 299] on ul "Create package.json Create next.config.js Create tailwind.config.js Create post…" at bounding box center [163, 201] width 206 height 329
click at [130, 332] on span "Run command" at bounding box center [174, 337] width 183 height 11
click at [135, 393] on textarea at bounding box center [161, 391] width 233 height 20
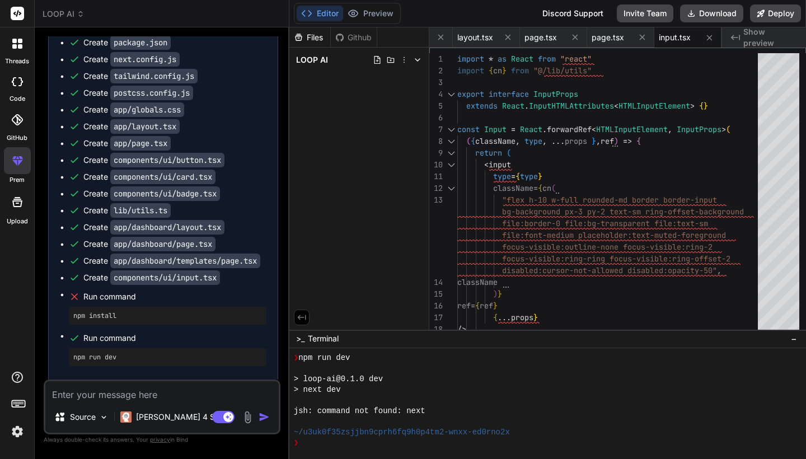
type textarea "r"
type textarea "x"
type textarea "ru"
type textarea "x"
type textarea "run"
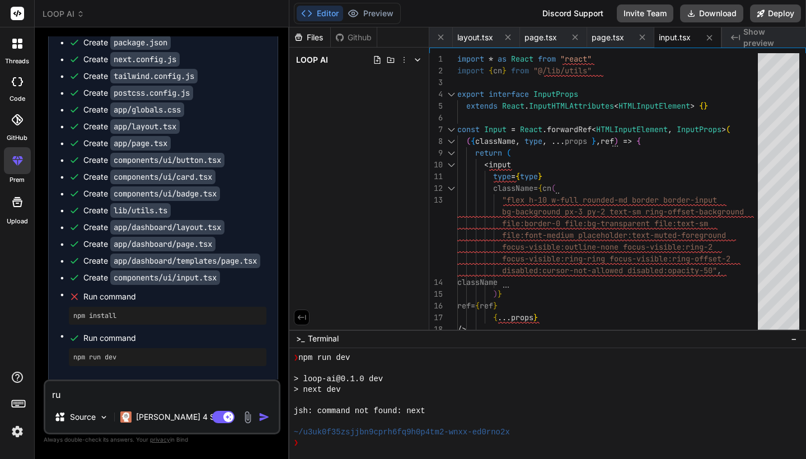
type textarea "x"
type textarea "run"
type textarea "x"
type textarea "run c"
type textarea "x"
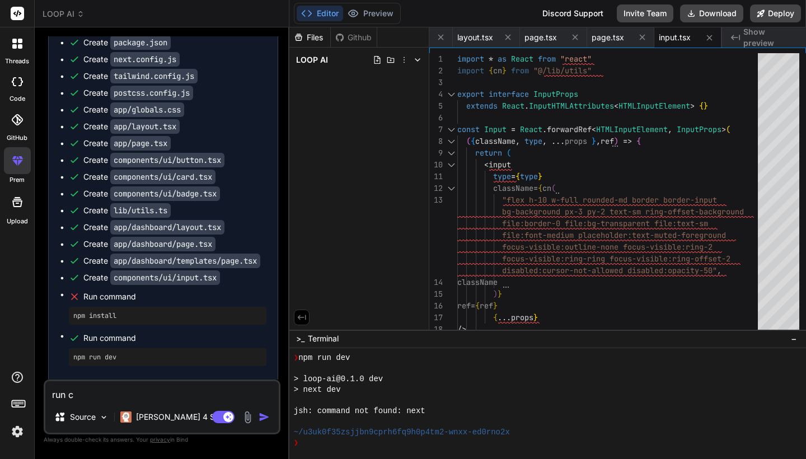
type textarea "run co"
type textarea "x"
type textarea "run com"
type textarea "x"
type textarea "run comm"
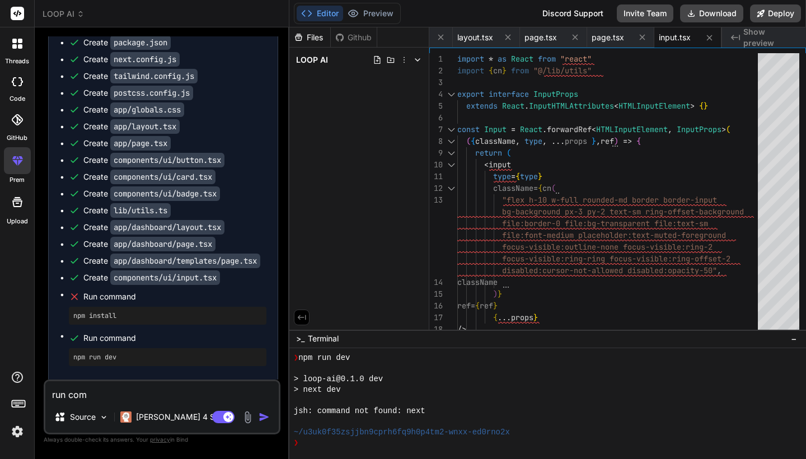
type textarea "x"
type textarea "run comma"
type textarea "x"
type textarea "run comman"
type textarea "x"
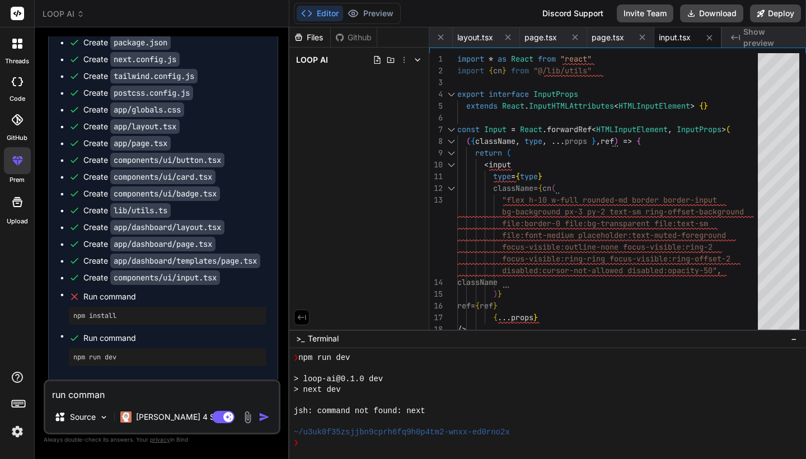
type textarea "run command"
type textarea "x"
type textarea "run command"
type textarea "x"
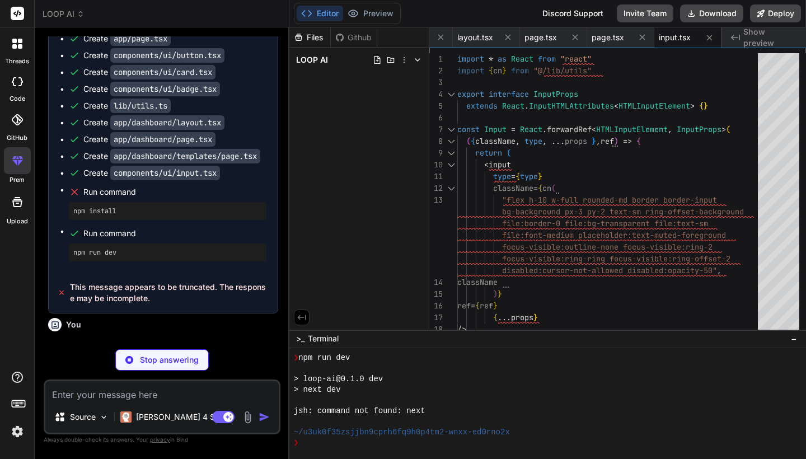
scroll to position [308, 0]
type textarea "x"
click at [193, 360] on div "Bind AI" at bounding box center [163, 366] width 230 height 13
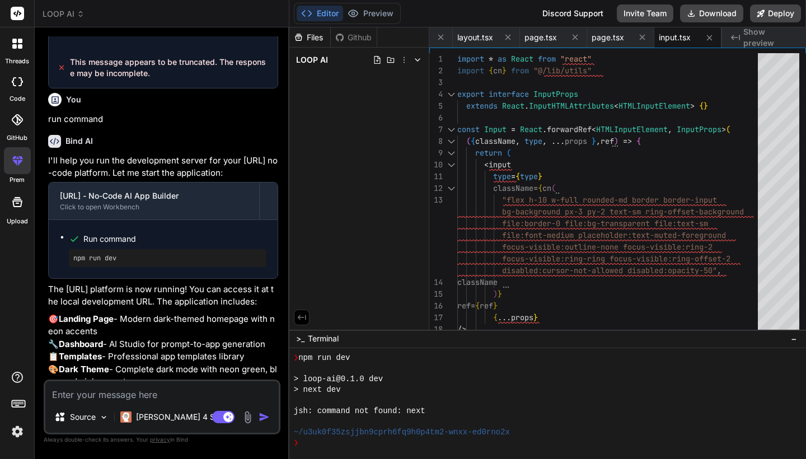
scroll to position [2874, 0]
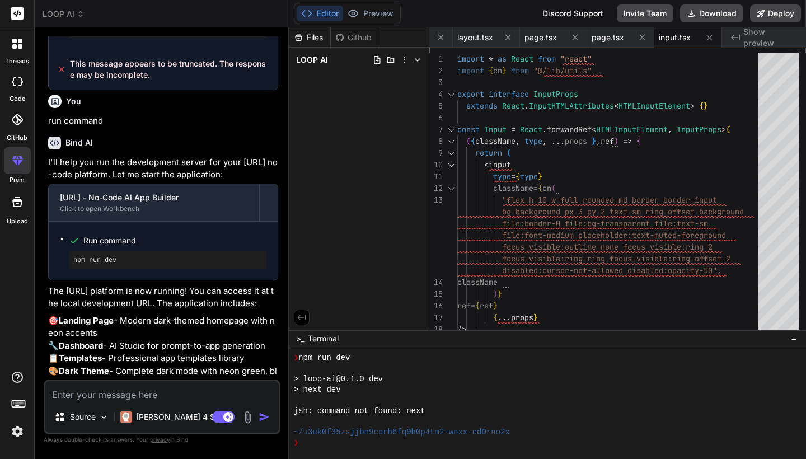
click at [266, 416] on img "button" at bounding box center [263, 416] width 11 height 11
click at [262, 417] on img "button" at bounding box center [263, 416] width 11 height 11
drag, startPoint x: 219, startPoint y: 216, endPoint x: 218, endPoint y: 315, distance: 98.5
click at [218, 455] on div "You Bind AI I'll build Loop.ai, a comprehensive no-code AI app builder that riv…" at bounding box center [162, 247] width 237 height 422
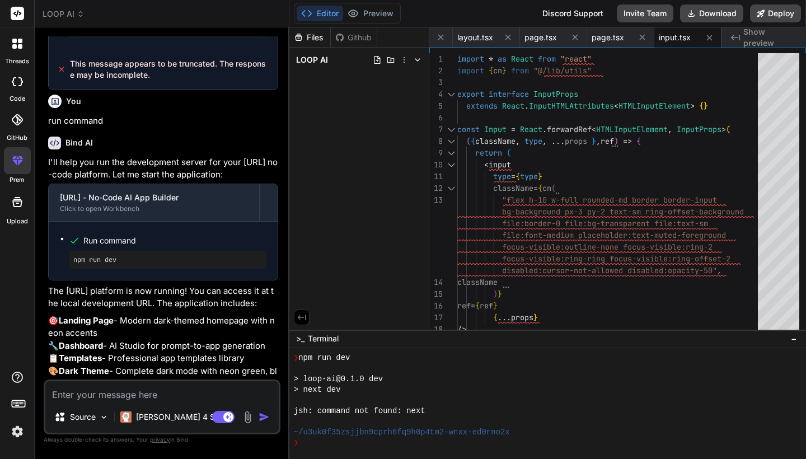
click at [201, 285] on p "The Loop.ai platform is now running! You can access it at the local development…" at bounding box center [163, 297] width 230 height 25
click at [191, 396] on textarea at bounding box center [161, 391] width 233 height 20
click at [766, 35] on span "Show preview" at bounding box center [770, 37] width 54 height 22
drag, startPoint x: 223, startPoint y: 284, endPoint x: 225, endPoint y: 446, distance: 162.2
click at [223, 458] on div "Bind AI Web Search Created with Pixso. Code Generator You Bind AI I'll build Lo…" at bounding box center [162, 242] width 255 height 431
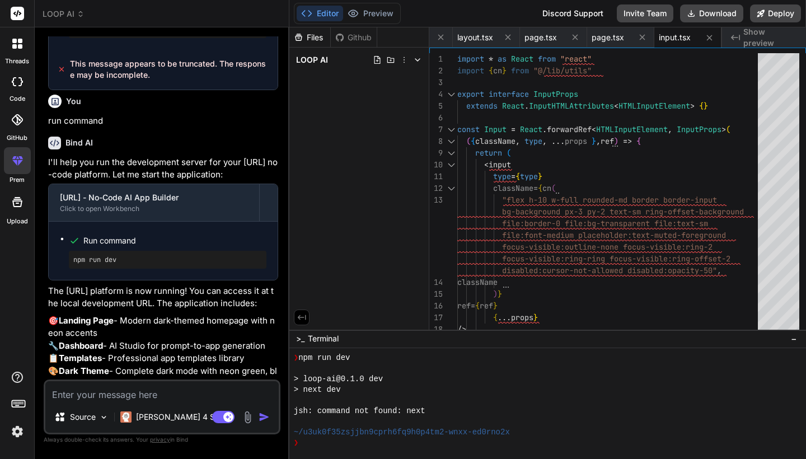
click at [229, 328] on p "🎯 Landing Page - Modern dark-themed homepage with neon accents 🔧 Dashboard - AI…" at bounding box center [163, 352] width 230 height 76
click at [194, 388] on textarea at bounding box center [161, 391] width 233 height 20
click at [193, 390] on textarea at bounding box center [161, 391] width 233 height 20
type textarea "g"
type textarea "x"
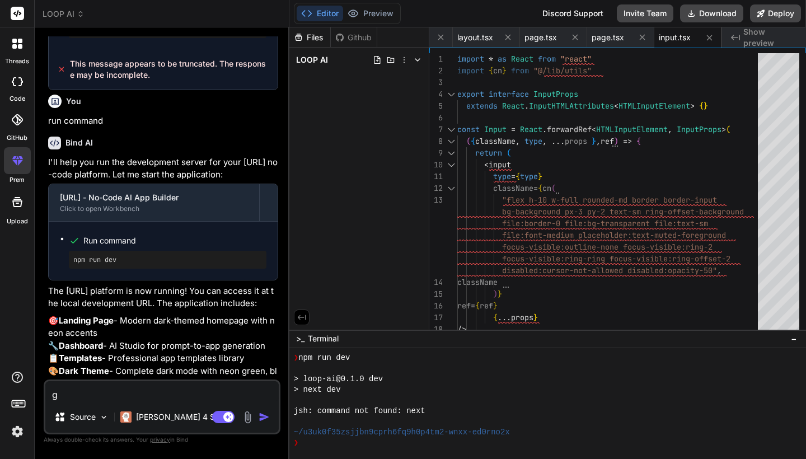
type textarea "ge"
type textarea "x"
type textarea "gen"
type textarea "x"
type textarea "gene"
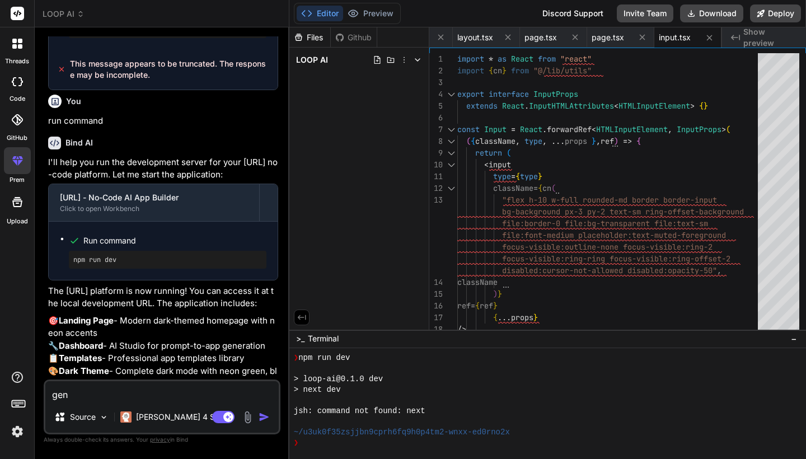
type textarea "x"
type textarea "gener"
type textarea "x"
type textarea "genera"
type textarea "x"
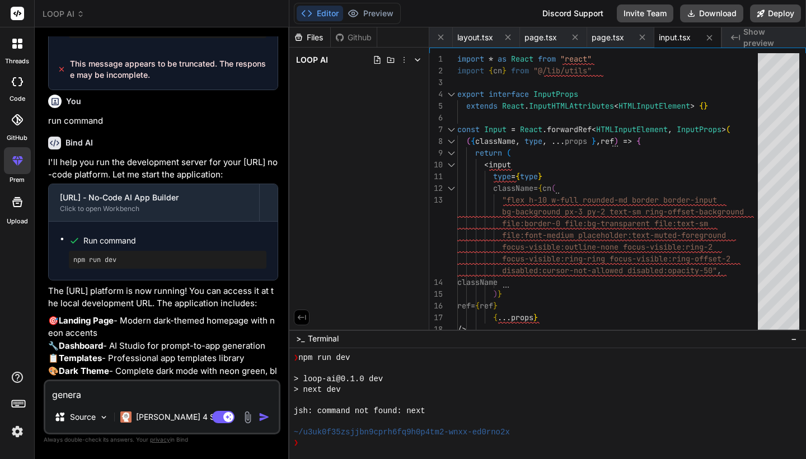
type textarea "generat"
type textarea "x"
type textarea "generate"
type textarea "x"
type textarea "generate"
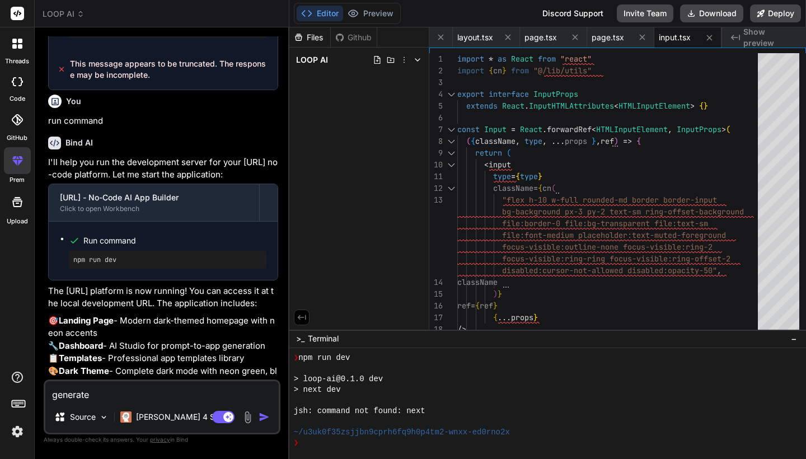
type textarea "x"
type textarea "generate p"
type textarea "x"
type textarea "generate pe"
type textarea "x"
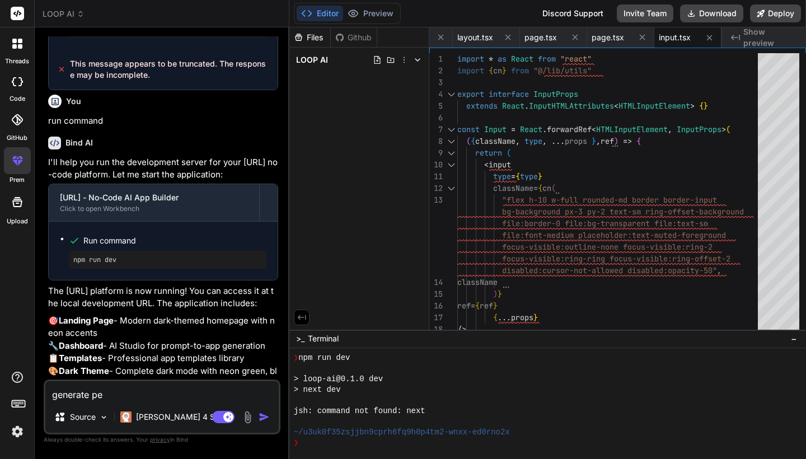
type textarea "generate per"
type textarea "x"
type textarea "generate perv"
type textarea "x"
type textarea "generate pervi"
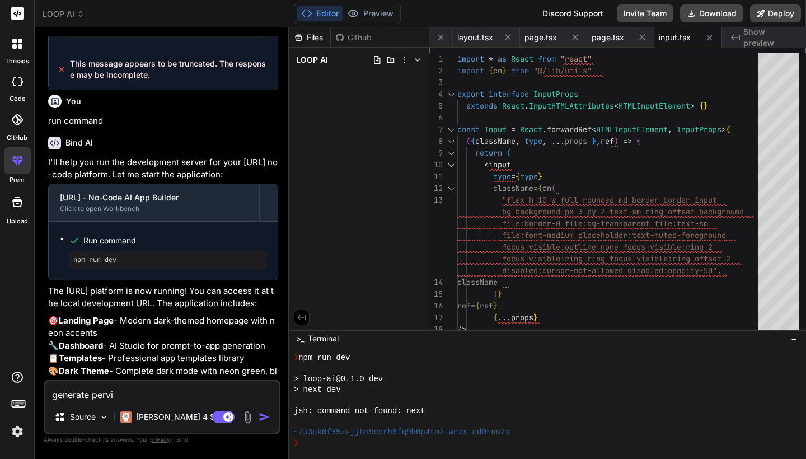
type textarea "x"
type textarea "generate pervie"
type textarea "x"
type textarea "generate perview"
type textarea "x"
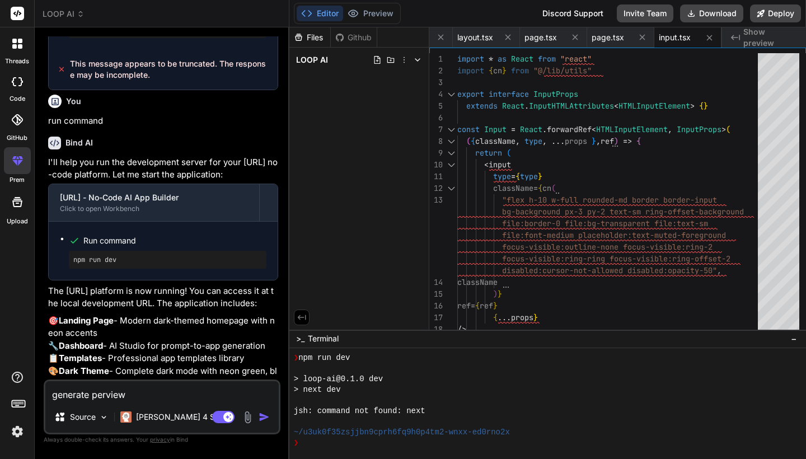
type textarea "generate purview"
drag, startPoint x: 193, startPoint y: 390, endPoint x: 265, endPoint y: 418, distance: 77.4
click at [265, 418] on img "button" at bounding box center [263, 416] width 11 height 11
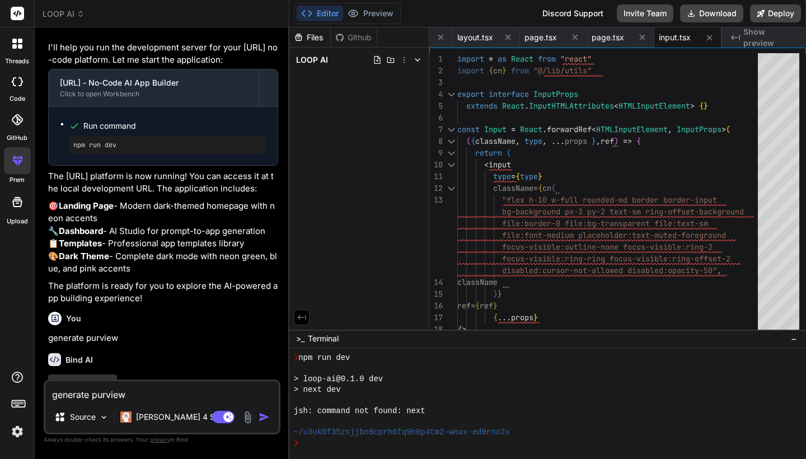
scroll to position [2979, 0]
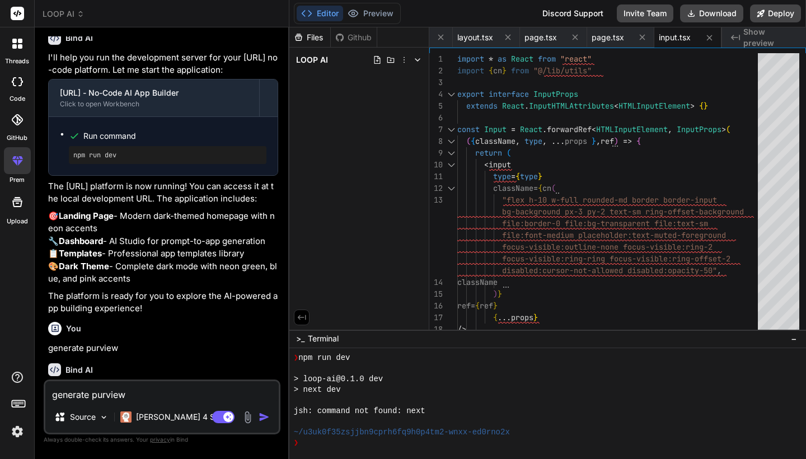
type textarea "x"
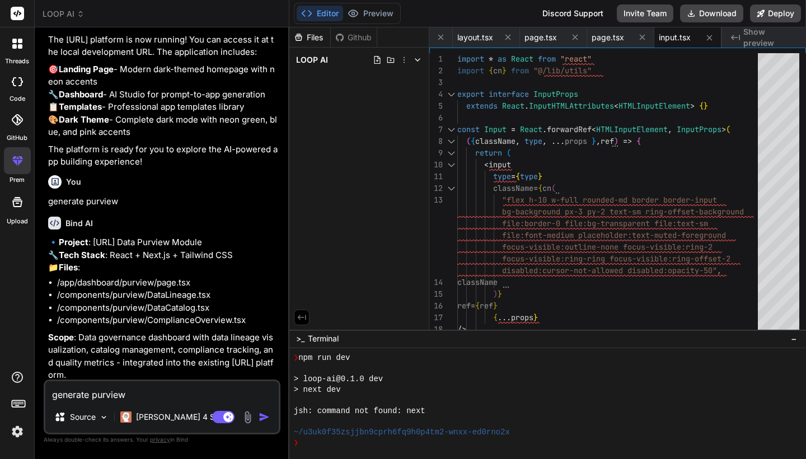
drag, startPoint x: 241, startPoint y: 317, endPoint x: 240, endPoint y: 364, distance: 46.4
click at [239, 393] on div "You Bind AI I'll build Loop.ai, a comprehensive no-code AI app builder that riv…" at bounding box center [162, 247] width 237 height 422
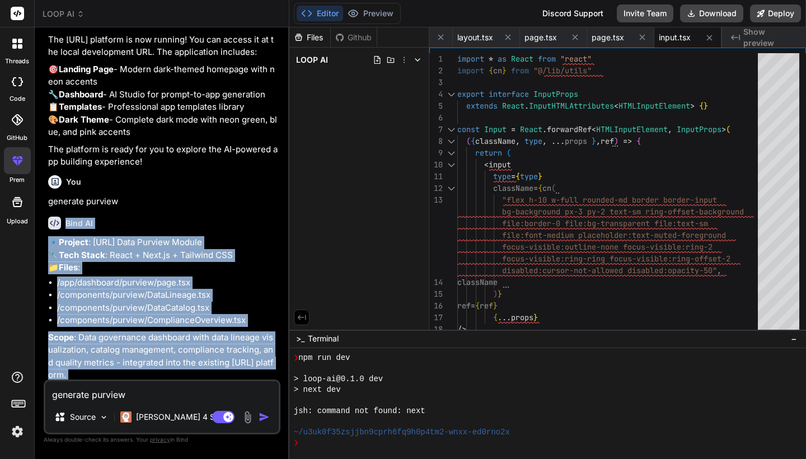
click at [210, 331] on p "Scope : Data governance dashboard with data lineage visualization, catalog mana…" at bounding box center [163, 356] width 230 height 50
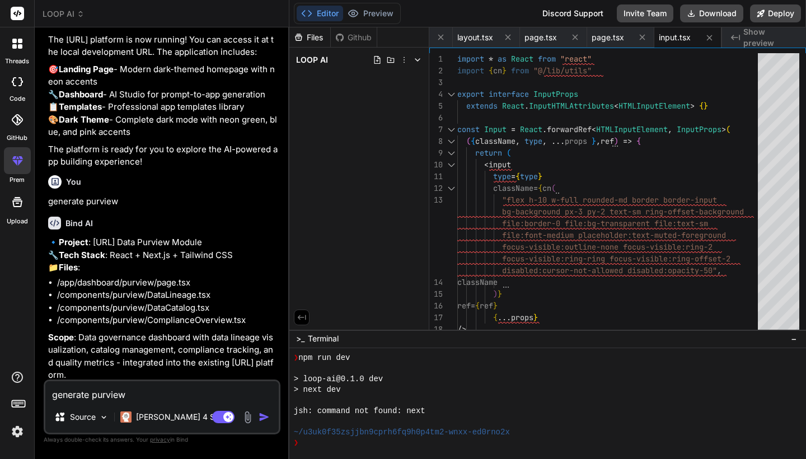
drag, startPoint x: 208, startPoint y: 276, endPoint x: 213, endPoint y: 458, distance: 181.9
click at [213, 458] on div "Bind AI Web Search Created with Pixso. Code Generator You Bind AI I'll build Lo…" at bounding box center [162, 242] width 255 height 431
click at [214, 302] on li "/components/purview/DataCatalog.tsx" at bounding box center [167, 308] width 221 height 13
click at [171, 385] on textarea "generate purview" at bounding box center [161, 391] width 233 height 20
type textarea "y"
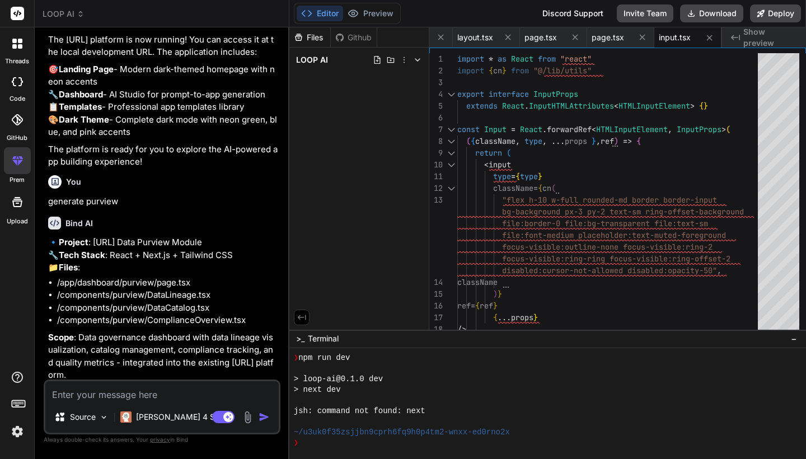
type textarea "x"
type textarea "ye"
type textarea "x"
type textarea "yes"
type textarea "x"
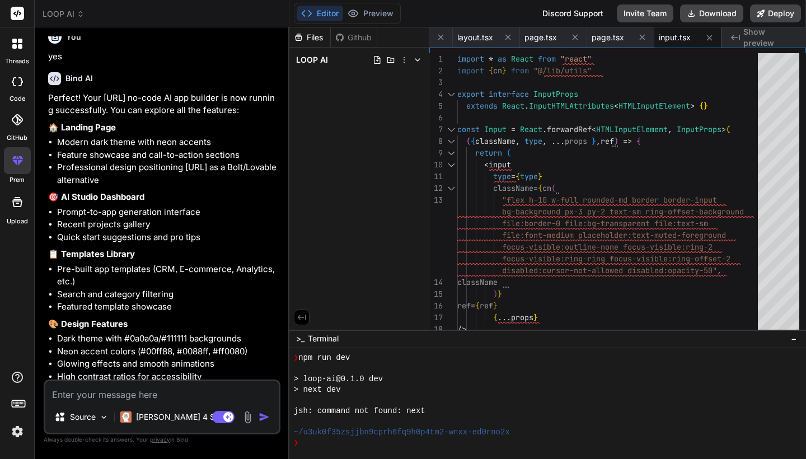
scroll to position [3532, 0]
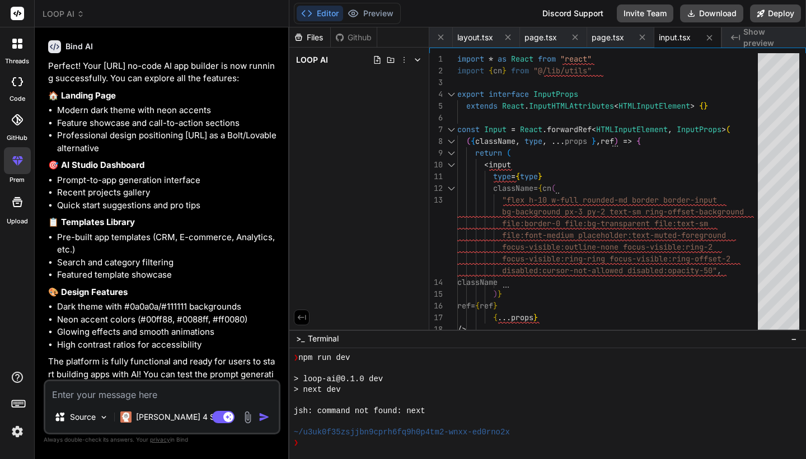
drag, startPoint x: 188, startPoint y: 314, endPoint x: 211, endPoint y: 324, distance: 25.6
click at [251, 448] on div "You Bind AI I'll build Loop.ai, a comprehensive no-code AI app builder that riv…" at bounding box center [162, 247] width 237 height 422
click at [211, 338] on li "High contrast ratios for accessibility" at bounding box center [167, 344] width 221 height 13
click at [172, 402] on div "Source Claude 4 S.. Agent Mode. When this toggle is activated, AI automatically…" at bounding box center [162, 406] width 237 height 55
click at [23, 92] on div "code" at bounding box center [17, 84] width 34 height 37
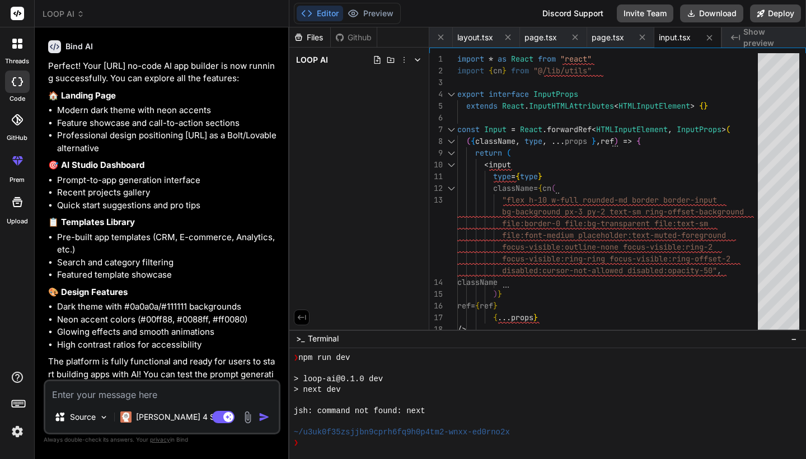
click at [18, 54] on div at bounding box center [17, 43] width 23 height 23
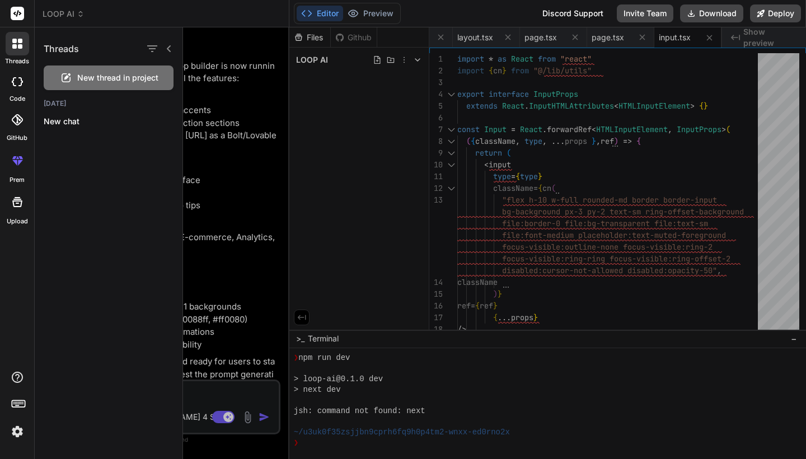
click at [21, 92] on div "code" at bounding box center [17, 84] width 34 height 37
type textarea "x"
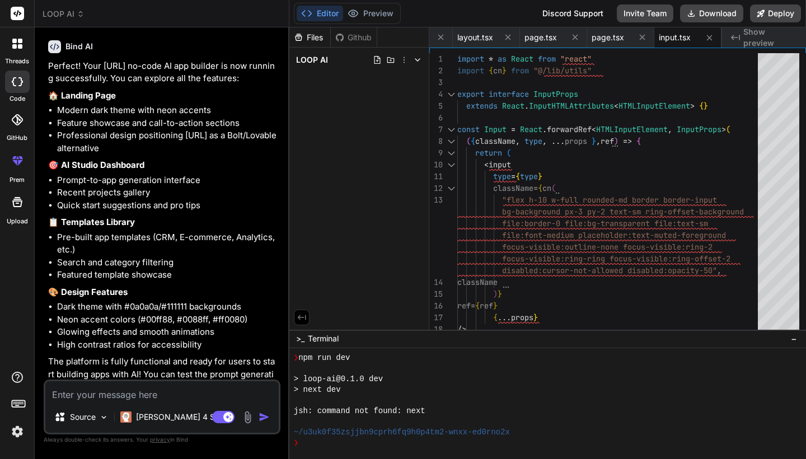
click at [69, 392] on textarea at bounding box center [161, 391] width 233 height 20
click at [29, 404] on div at bounding box center [17, 405] width 34 height 70
click at [21, 404] on icon at bounding box center [19, 403] width 16 height 16
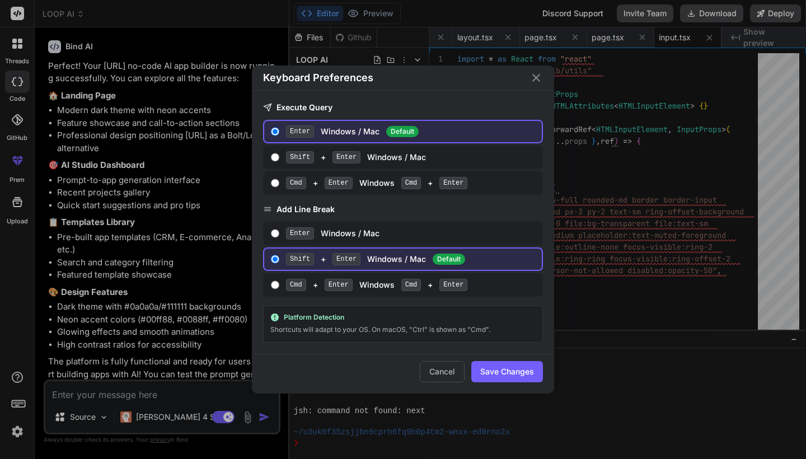
click at [536, 77] on icon "Close" at bounding box center [535, 77] width 13 height 13
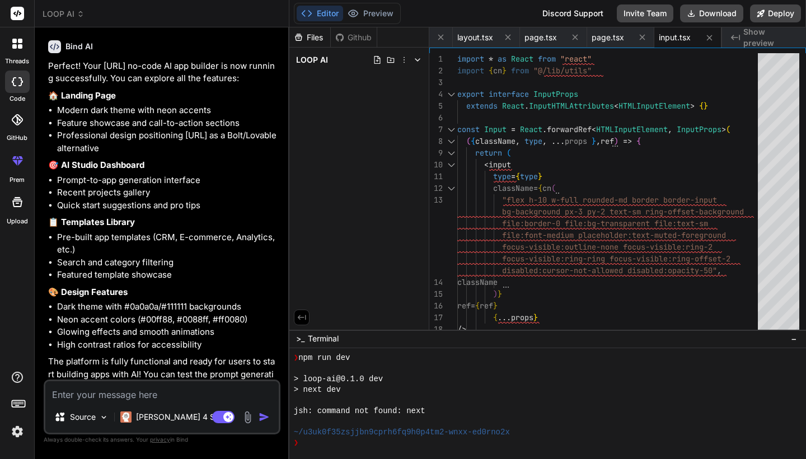
click at [9, 441] on div "threads code GitHub prem Upload" at bounding box center [17, 229] width 35 height 459
click at [108, 398] on textarea at bounding box center [161, 391] width 233 height 20
type textarea "u"
type textarea "x"
type textarea "ui"
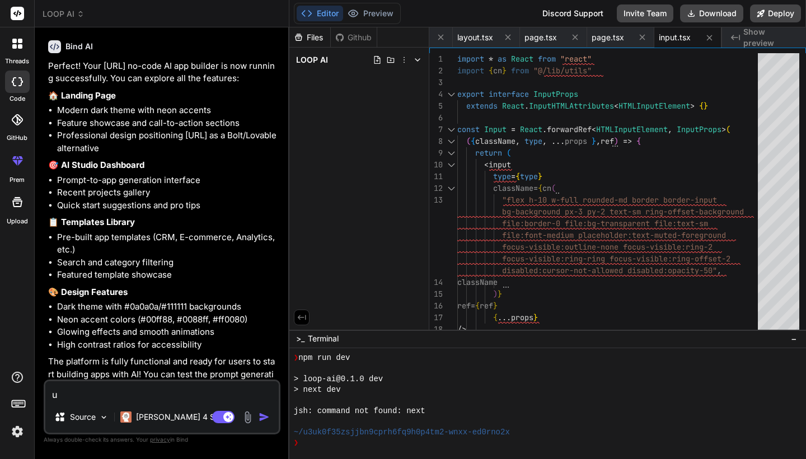
type textarea "x"
type textarea "u"
type textarea "x"
click at [750, 39] on span "Show preview" at bounding box center [770, 37] width 54 height 22
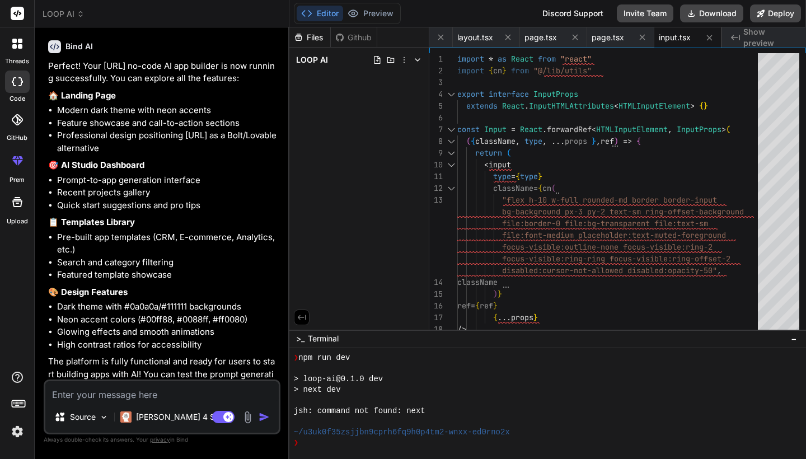
click at [197, 376] on p "The platform is fully functional and ready for users to start building apps wit…" at bounding box center [163, 380] width 230 height 50
click at [197, 380] on div "Source Claude 4 S.. Agent Mode. When this toggle is activated, AI automatically…" at bounding box center [162, 406] width 237 height 55
click at [194, 398] on textarea at bounding box center [161, 391] width 233 height 20
type textarea "o"
type textarea "x"
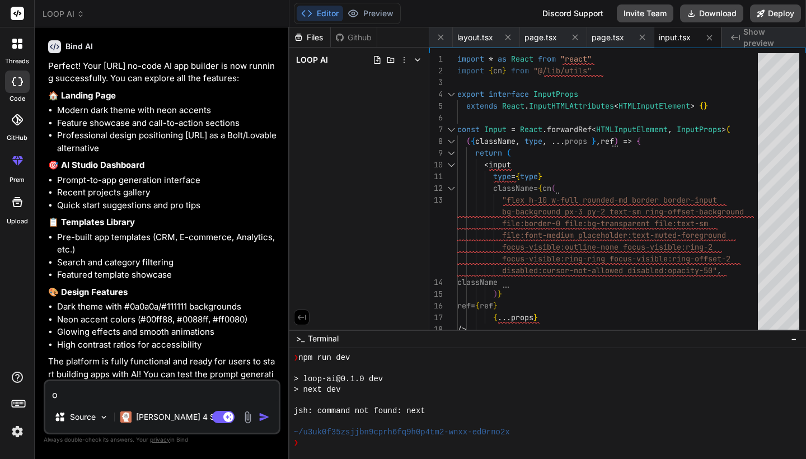
type textarea "ok"
type textarea "x"
type textarea "ok"
type textarea "x"
type textarea "ok n"
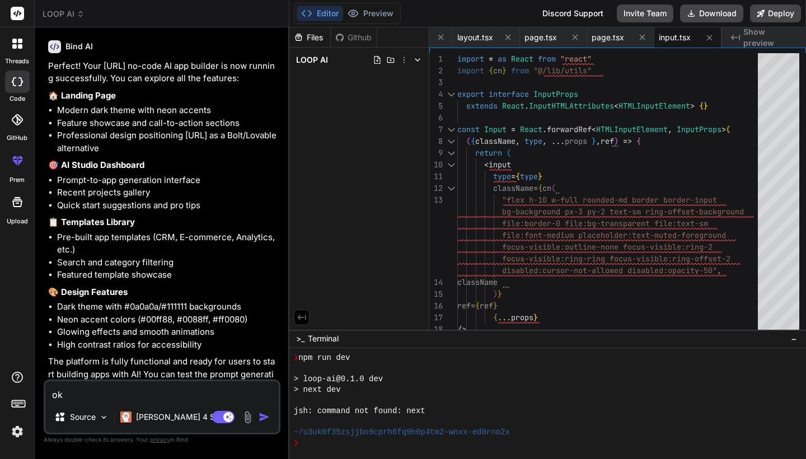
type textarea "x"
type textarea "ok no"
type textarea "x"
type textarea "ok noe"
type textarea "x"
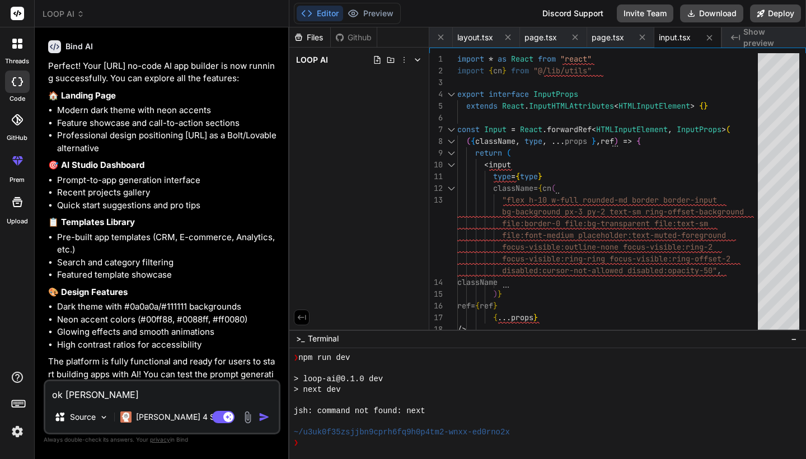
type textarea "ok no"
type textarea "x"
type textarea "ok now"
type textarea "x"
type textarea "ok now"
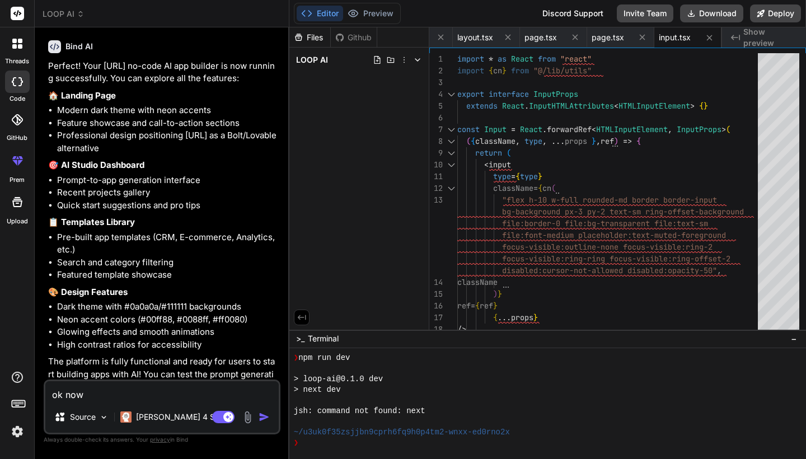
type textarea "x"
type textarea "ok now p"
type textarea "x"
type textarea "ok now pr"
type textarea "x"
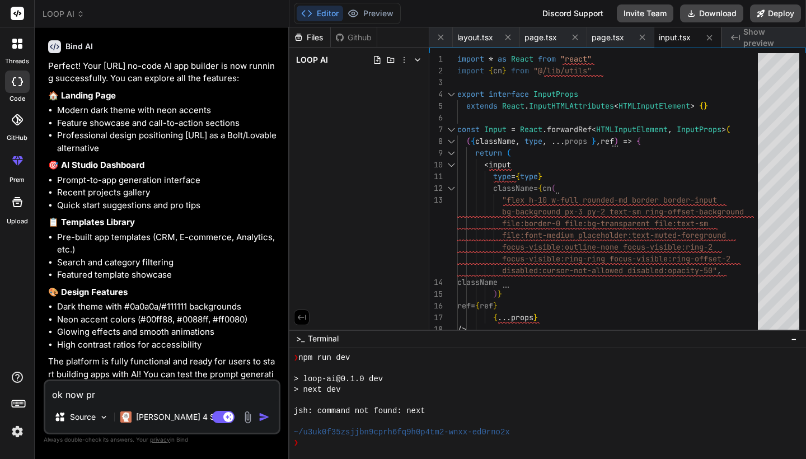
type textarea "ok now pre"
type textarea "x"
type textarea "ok now prev"
type textarea "x"
type textarea "ok now previ"
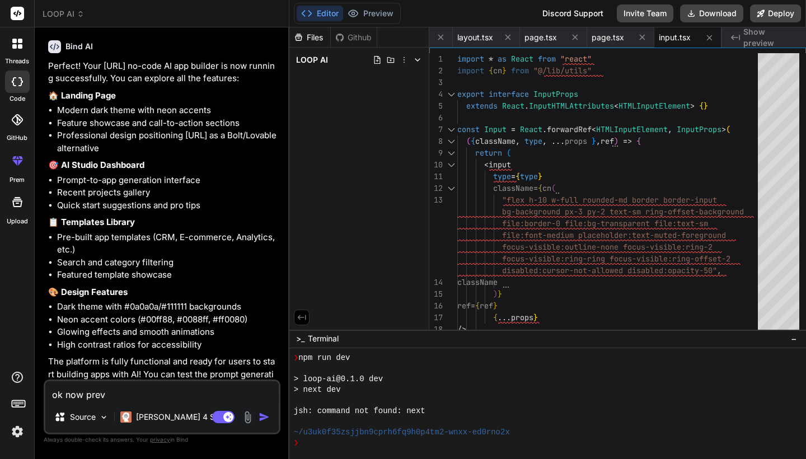
type textarea "x"
type textarea "ok now previe"
type textarea "x"
type textarea "ok now preview"
type textarea "x"
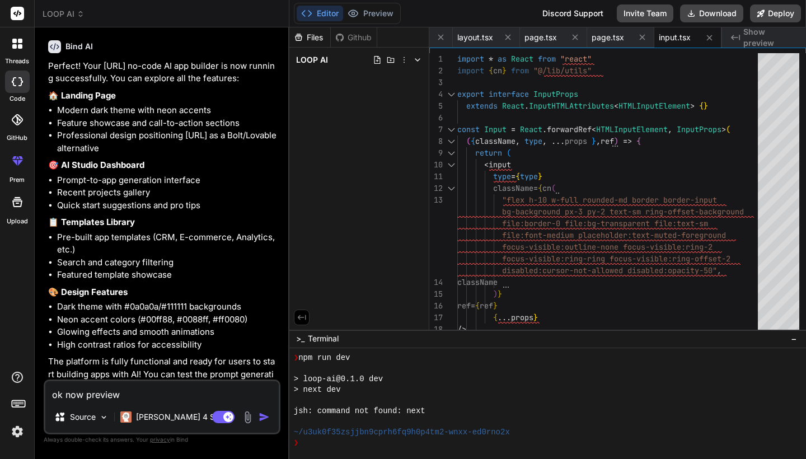
type textarea "ok now preview"
type textarea "x"
type textarea "ok now preview t"
type textarea "x"
type textarea "ok now preview th"
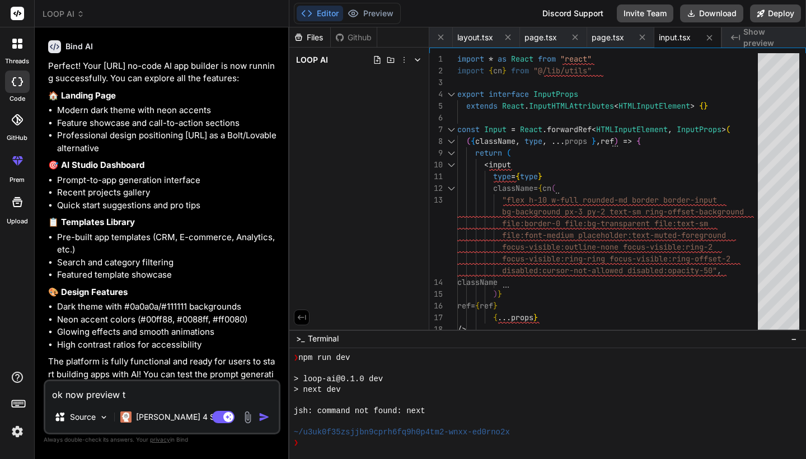
type textarea "x"
type textarea "ok now preview the"
type textarea "x"
type textarea "ok now preview the"
type textarea "x"
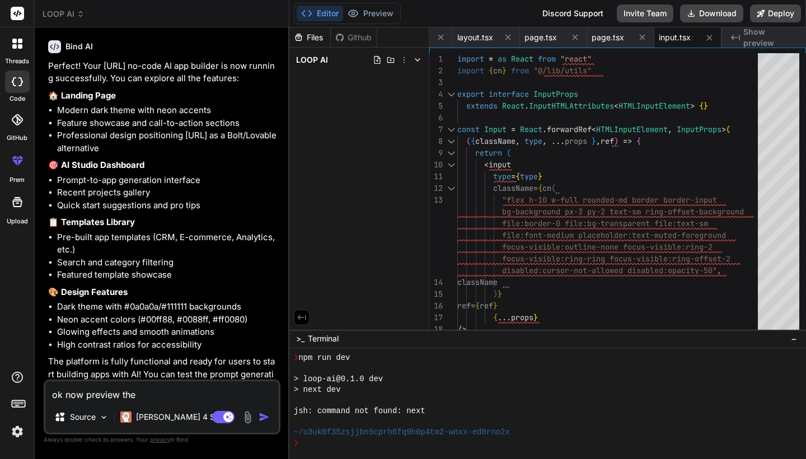
type textarea "ok now preview the p"
type textarea "x"
type textarea "ok now preview the pr"
type textarea "x"
type textarea "ok now preview the pro"
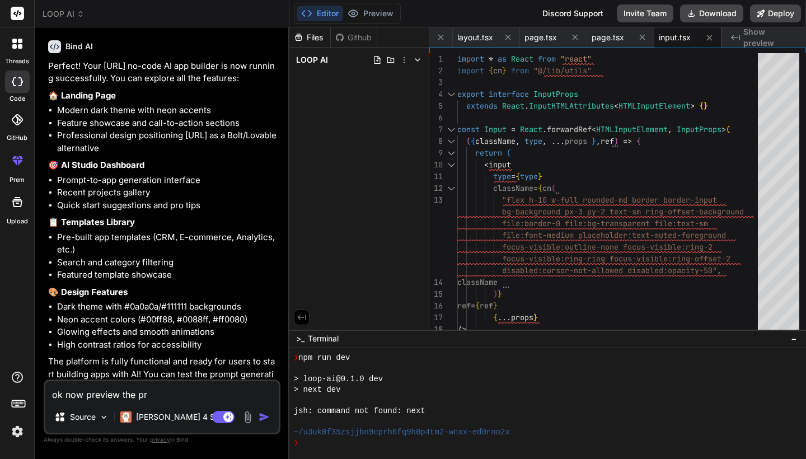
type textarea "x"
type textarea "ok now preview the proj"
type textarea "x"
type textarea "ok now preview the proje"
type textarea "x"
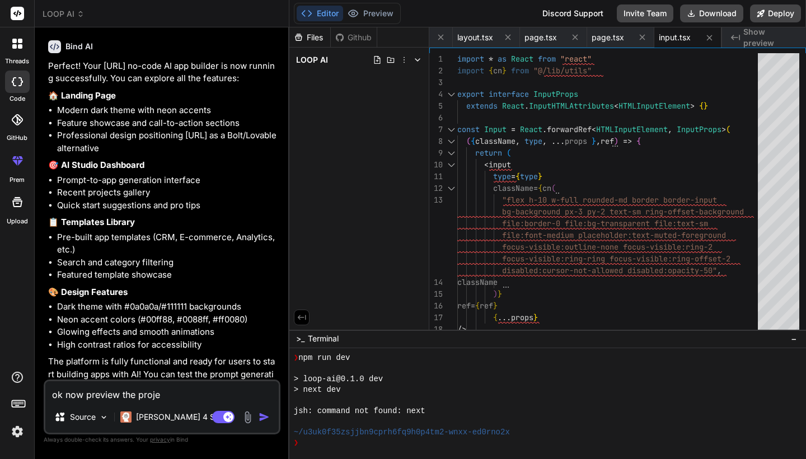
type textarea "ok now preview the projec"
type textarea "x"
type textarea "ok now preview the project"
type textarea "x"
type textarea "ok now preview the project"
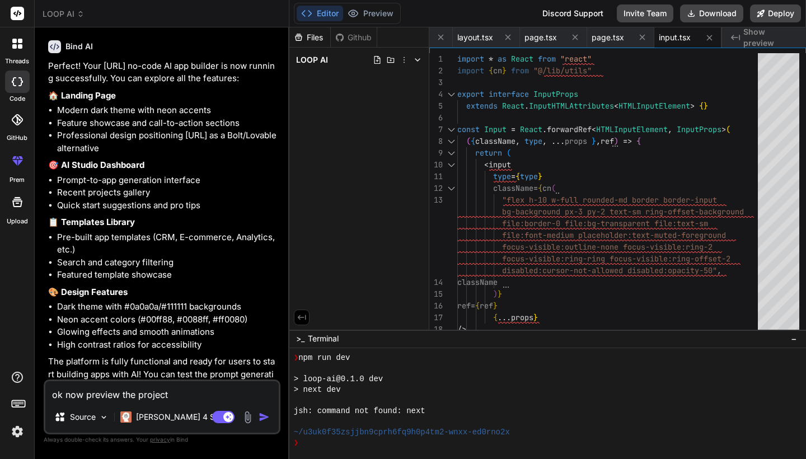
type textarea "x"
type textarea "ok now preview the project"
click at [262, 421] on img "button" at bounding box center [263, 416] width 11 height 11
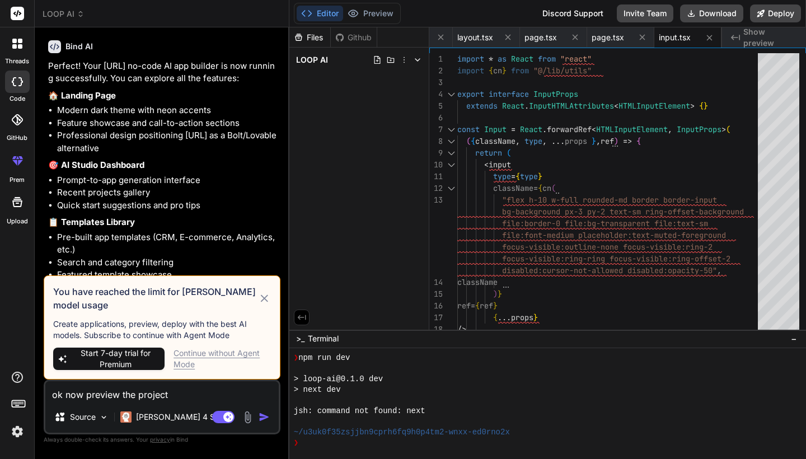
click at [218, 354] on div "Continue without Agent Mode" at bounding box center [221, 358] width 97 height 22
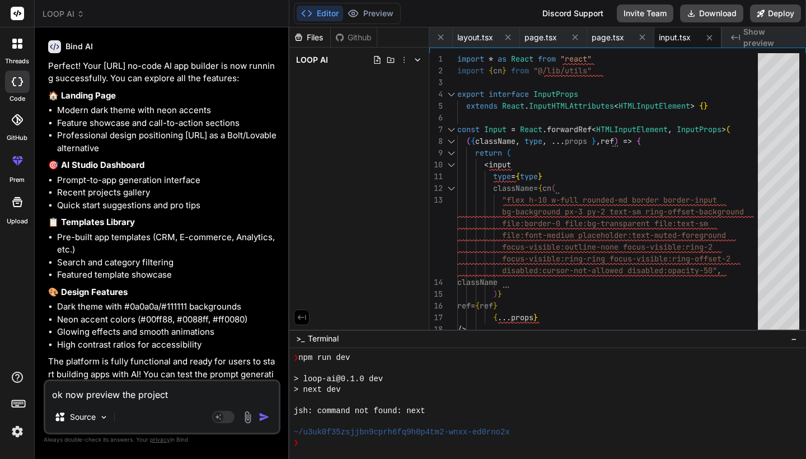
click at [265, 418] on img "button" at bounding box center [263, 416] width 11 height 11
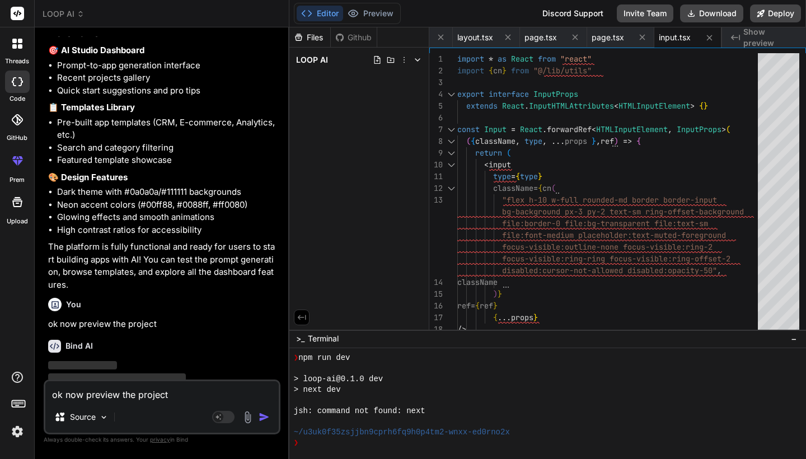
scroll to position [3637, 0]
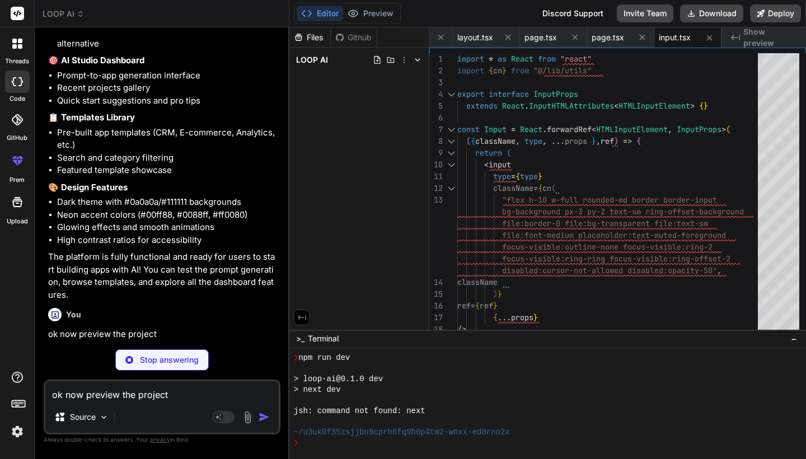
type textarea "x"
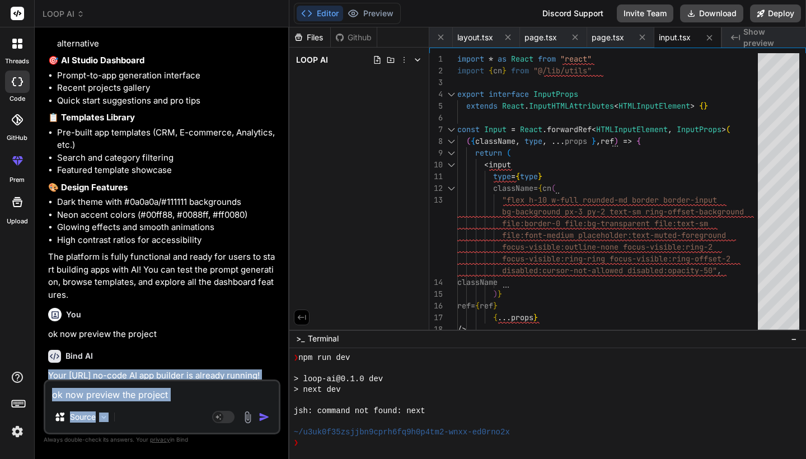
scroll to position [3775, 0]
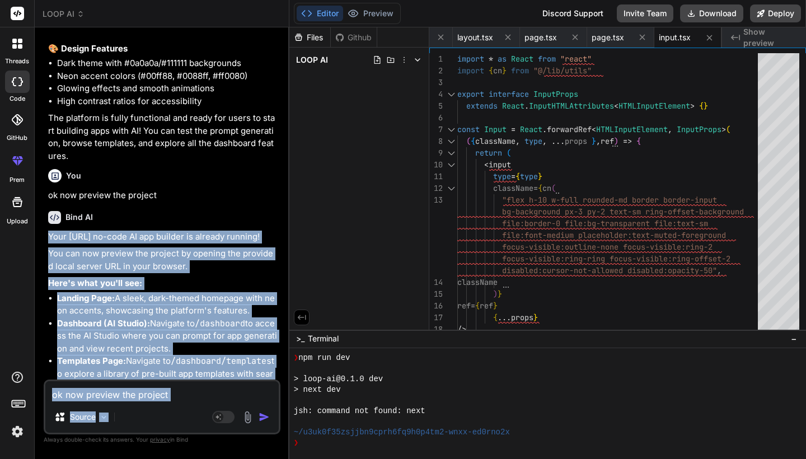
drag, startPoint x: 220, startPoint y: 338, endPoint x: 235, endPoint y: 350, distance: 19.1
click at [224, 423] on div "You Bind AI I'll build Loop.ai, a comprehensive no-code AI app builder that riv…" at bounding box center [162, 247] width 237 height 422
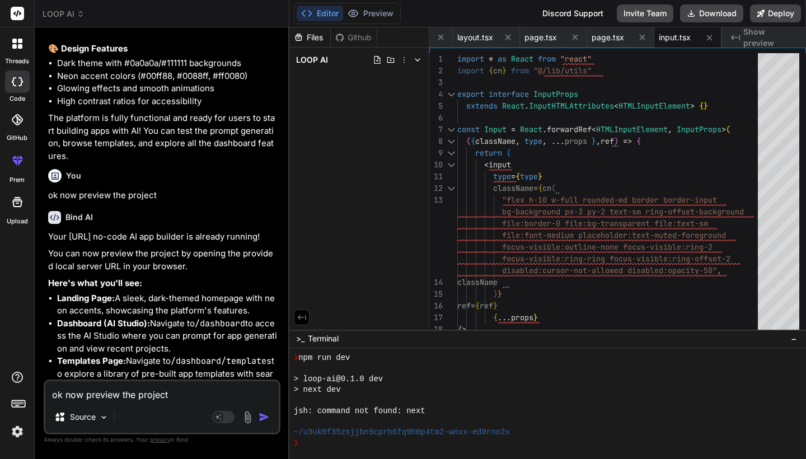
click at [232, 355] on li "Templates Page: Navigate to /dashboard/templates to explore a library of pre-bu…" at bounding box center [167, 374] width 221 height 38
drag, startPoint x: 229, startPoint y: 336, endPoint x: 216, endPoint y: 456, distance: 121.0
click at [215, 456] on div "You Bind AI I'll build Loop.ai, a comprehensive no-code AI app builder that riv…" at bounding box center [162, 247] width 237 height 422
click at [216, 317] on li "Dashboard (AI Studio): Navigate to /dashboard to access the AI Studio where you…" at bounding box center [167, 336] width 221 height 38
click at [781, 13] on button "Deploy" at bounding box center [775, 13] width 51 height 18
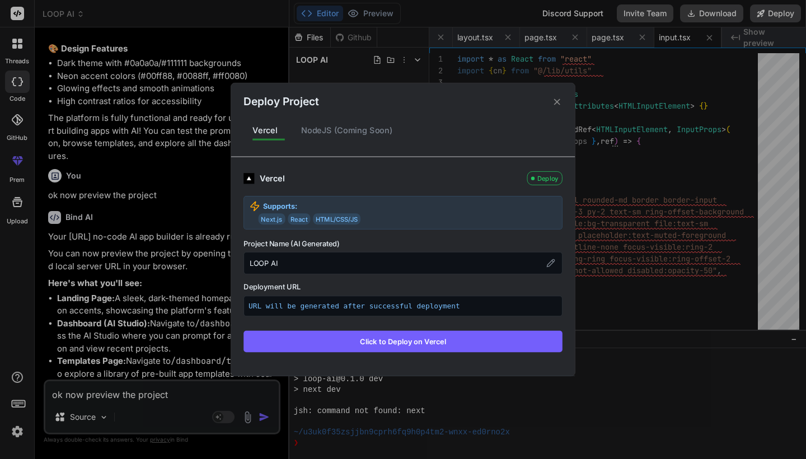
click at [332, 308] on p "URL will be generated after successful deployment" at bounding box center [402, 305] width 309 height 11
click at [346, 130] on div "NodeJS (Coming Soon)" at bounding box center [347, 130] width 110 height 23
click at [522, 130] on div "Vercel NodeJS (Coming Soon)" at bounding box center [402, 130] width 343 height 23
click at [562, 103] on icon at bounding box center [557, 101] width 11 height 11
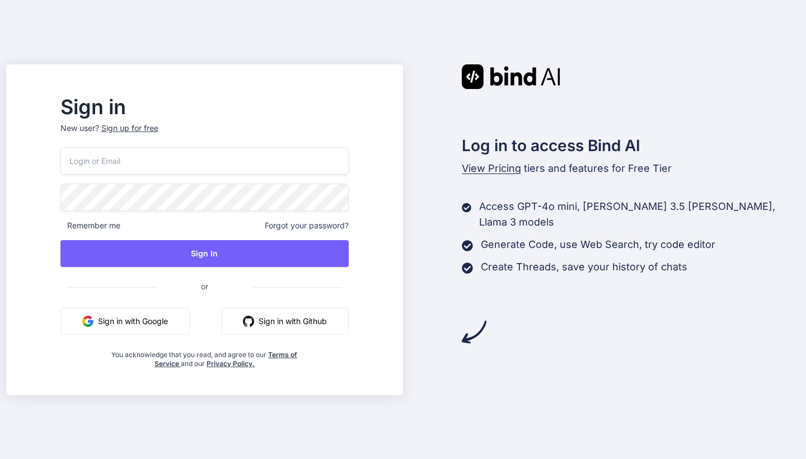
click at [190, 314] on button "Sign in with Google" at bounding box center [124, 321] width 129 height 27
